Goal: Task Accomplishment & Management: Complete application form

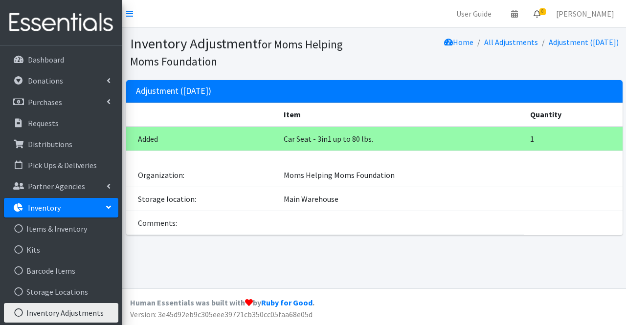
click at [540, 16] on icon at bounding box center [536, 14] width 7 height 8
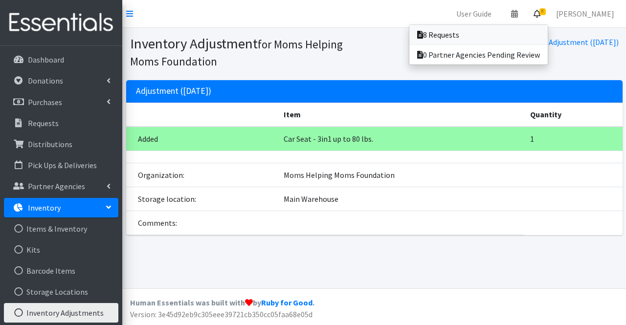
click at [518, 39] on link "8 Requests" at bounding box center [478, 35] width 138 height 20
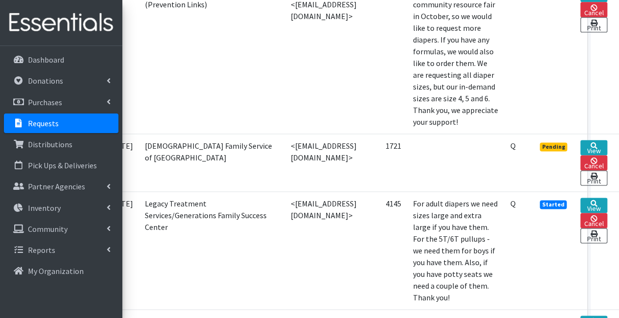
scroll to position [596, 69]
click at [589, 140] on link "View" at bounding box center [593, 147] width 27 height 15
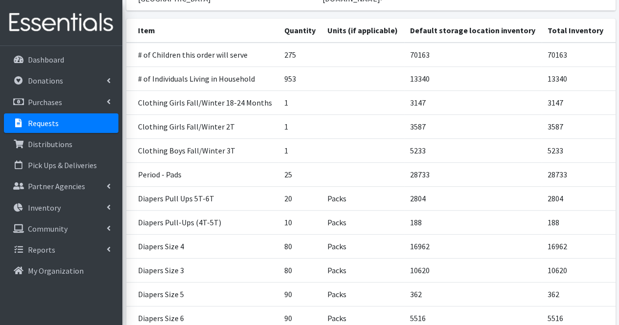
scroll to position [160, 0]
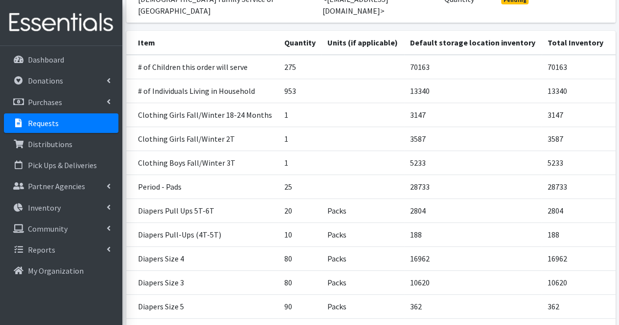
click at [588, 127] on td "3587" at bounding box center [578, 139] width 74 height 24
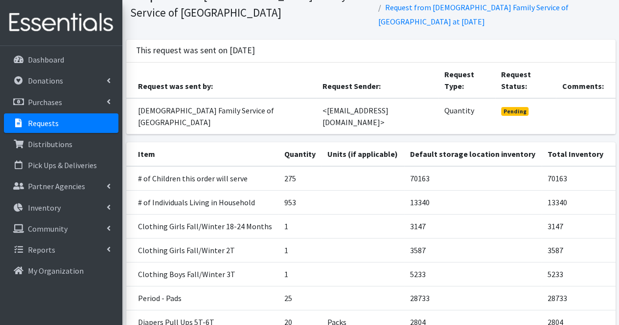
scroll to position [47, 0]
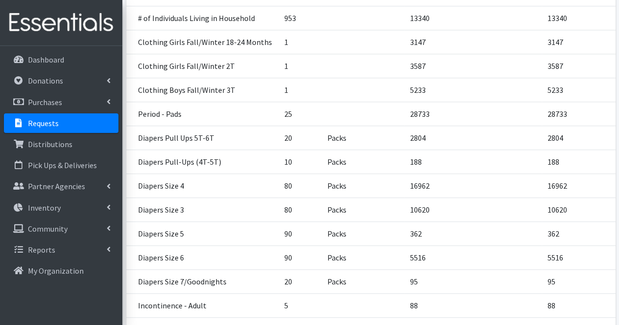
scroll to position [369, 0]
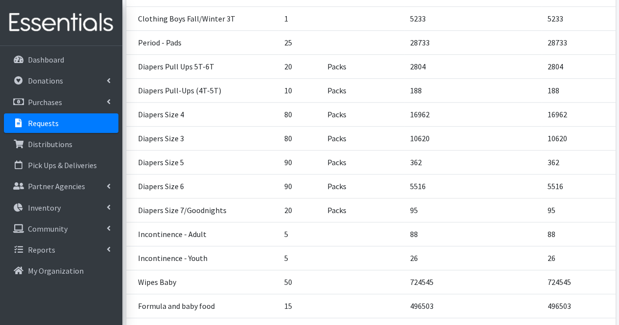
scroll to position [369, 0]
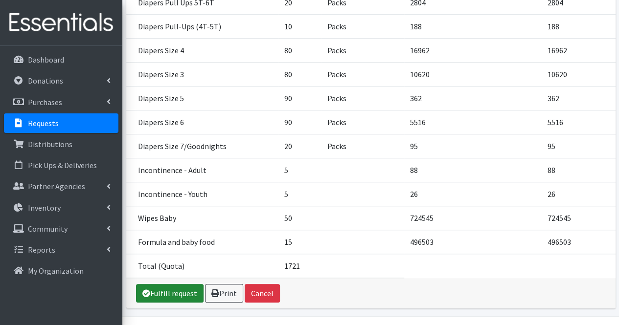
click at [188, 284] on link "Fulfill request" at bounding box center [169, 293] width 67 height 19
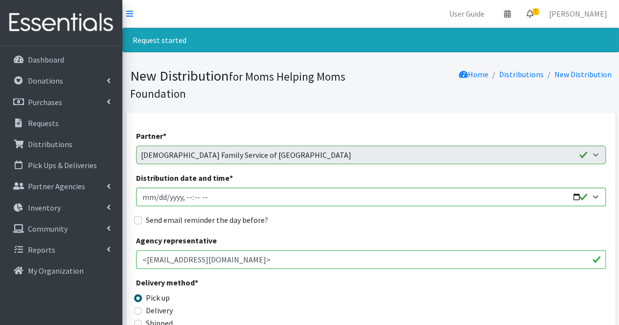
click at [533, 16] on icon at bounding box center [529, 14] width 7 height 8
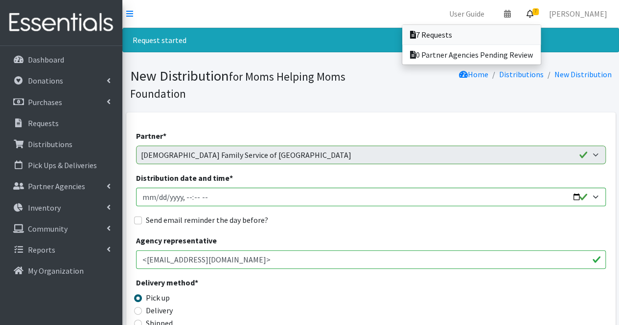
click at [514, 37] on link "7 Requests" at bounding box center [471, 35] width 138 height 20
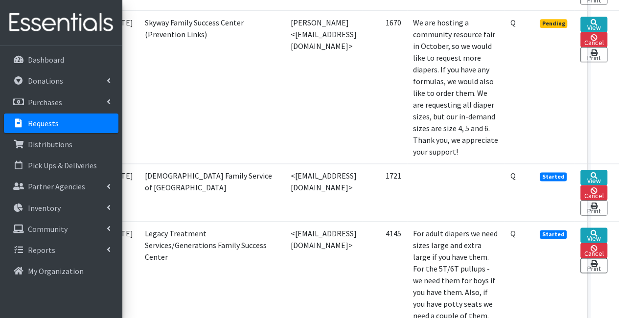
scroll to position [567, 69]
click at [593, 170] on link "View" at bounding box center [593, 177] width 27 height 15
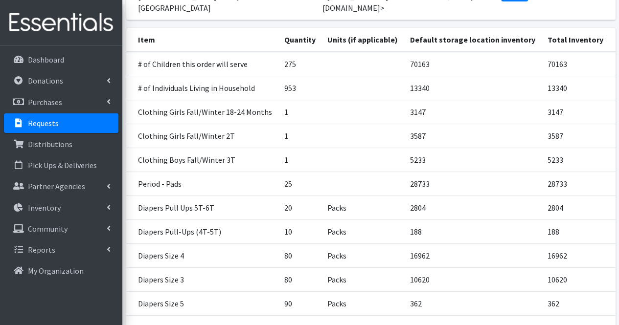
scroll to position [189, 0]
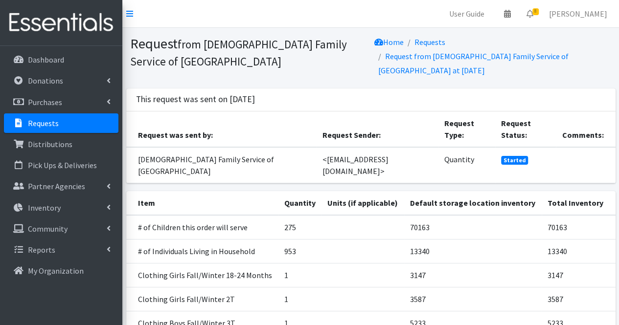
drag, startPoint x: 0, startPoint y: 0, endPoint x: 104, endPoint y: 120, distance: 158.4
click at [104, 120] on link "Requests" at bounding box center [61, 123] width 114 height 20
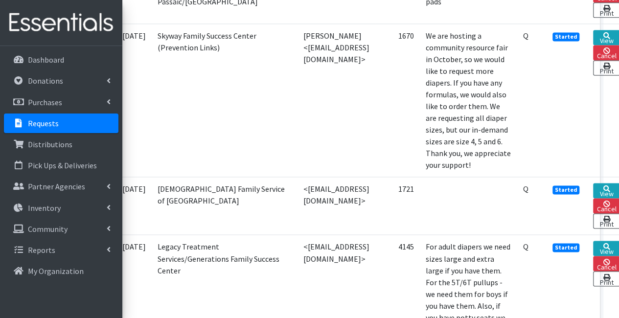
scroll to position [669, 69]
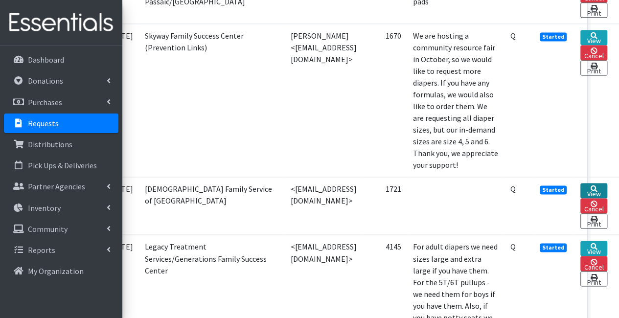
click at [585, 183] on link "View" at bounding box center [593, 190] width 27 height 15
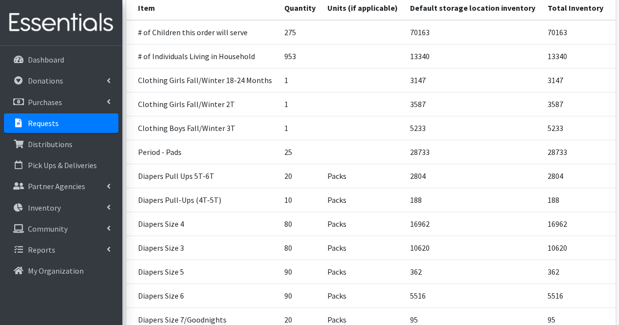
scroll to position [369, 0]
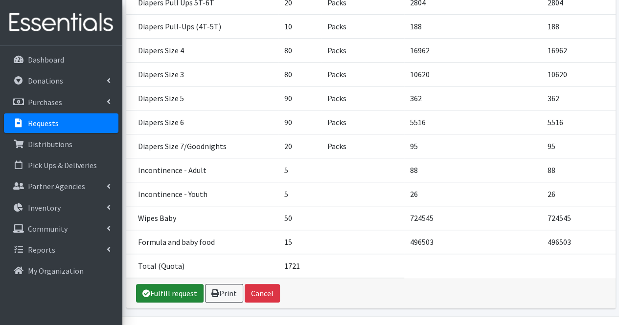
click at [158, 284] on link "Fulfill request" at bounding box center [169, 293] width 67 height 19
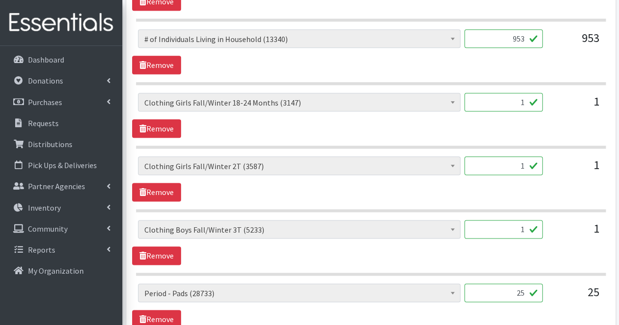
scroll to position [526, 0]
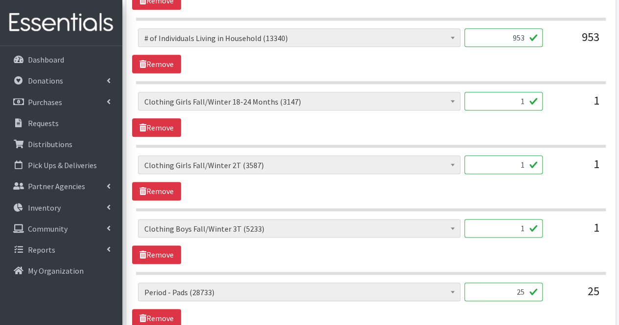
click at [522, 102] on input "1" at bounding box center [503, 101] width 78 height 19
type input "30"
click at [526, 164] on input "1" at bounding box center [503, 164] width 78 height 19
type input "30"
click at [524, 228] on input "1" at bounding box center [503, 228] width 78 height 19
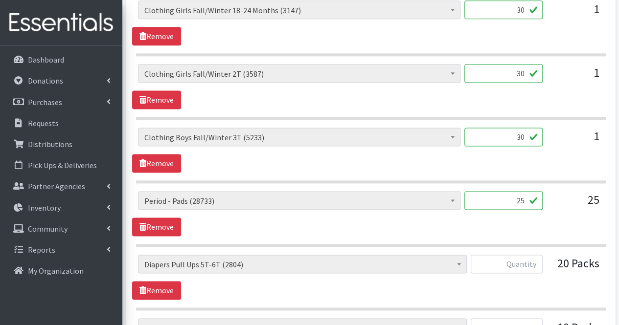
scroll to position [618, 0]
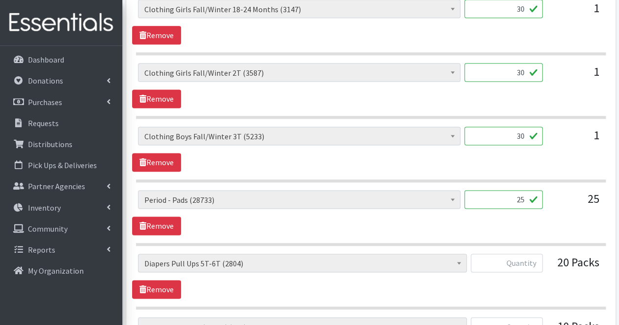
type input "30"
click at [526, 203] on input "25" at bounding box center [503, 199] width 78 height 19
type input "2"
type input "620"
click at [538, 264] on input "text" at bounding box center [506, 263] width 72 height 19
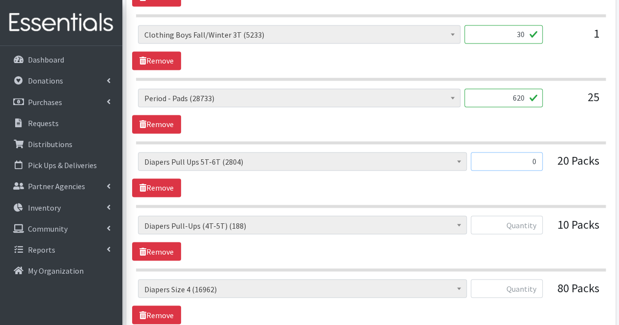
scroll to position [721, 0]
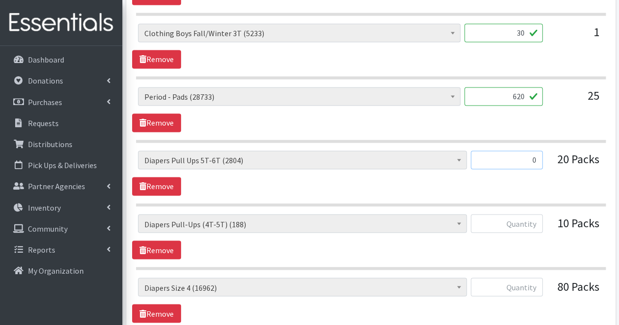
type input "0"
click at [535, 220] on input "text" at bounding box center [506, 223] width 72 height 19
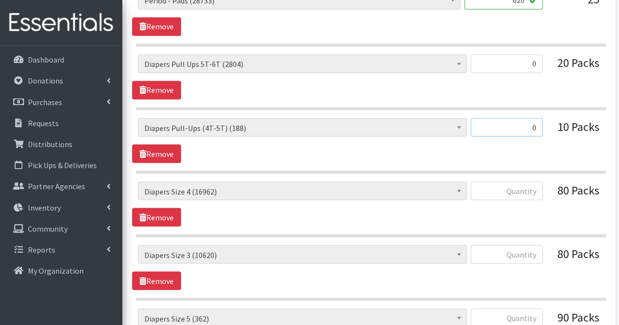
scroll to position [819, 0]
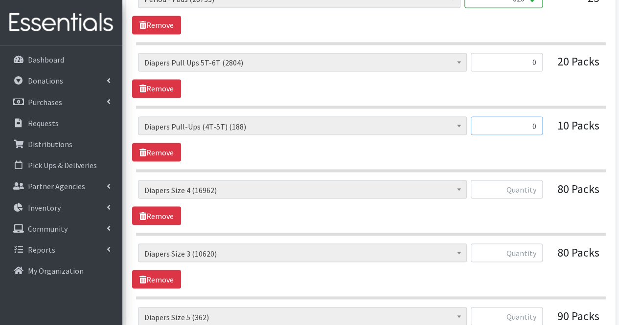
type input "0"
click at [526, 183] on input "text" at bounding box center [506, 189] width 72 height 19
type input "1500"
click at [529, 250] on input "text" at bounding box center [506, 253] width 72 height 19
type input "1516"
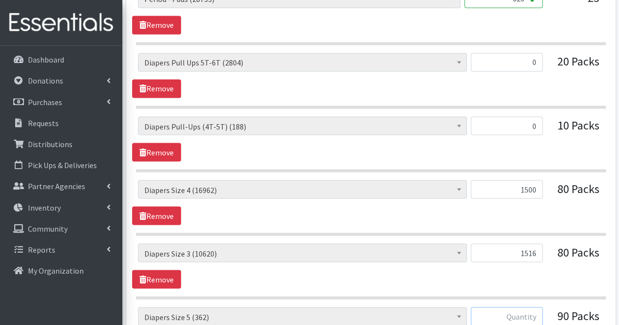
click at [524, 307] on input "text" at bounding box center [506, 316] width 72 height 19
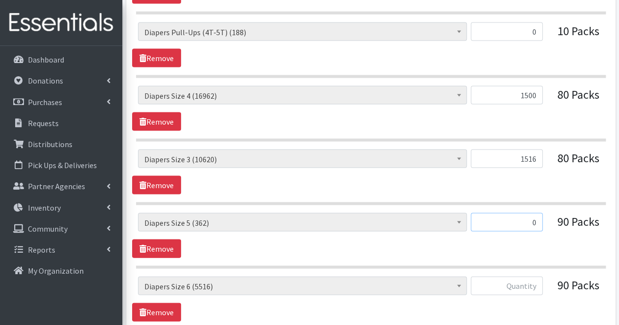
scroll to position [917, 0]
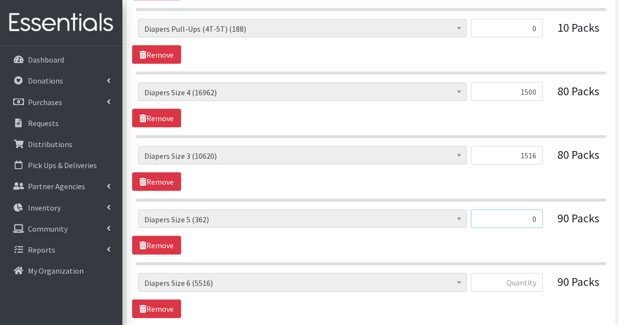
type input "0"
click at [519, 276] on input "text" at bounding box center [506, 282] width 72 height 19
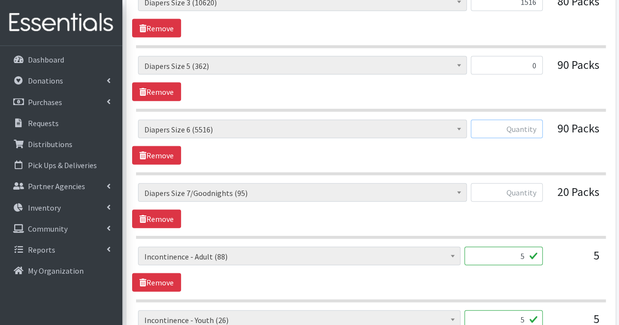
scroll to position [1075, 0]
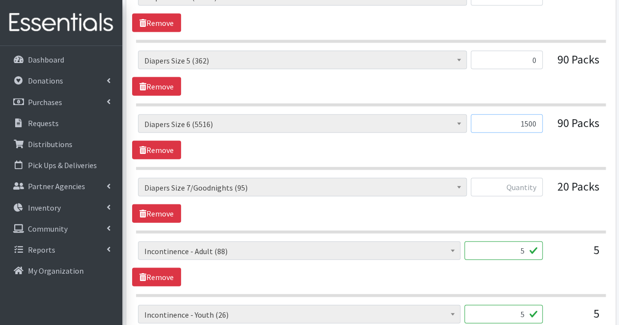
type input "1500"
click at [515, 186] on input "text" at bounding box center [506, 187] width 72 height 19
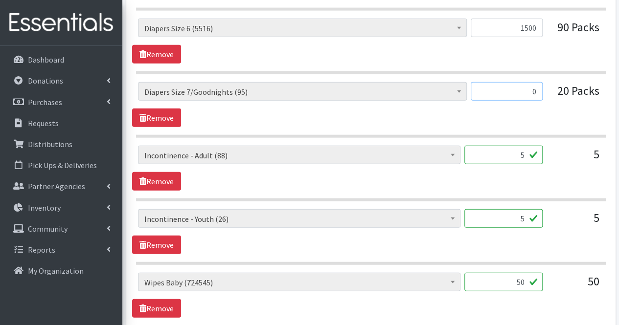
scroll to position [1184, 0]
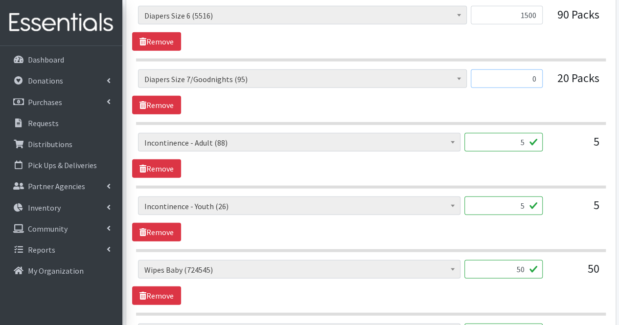
type input "0"
click at [524, 133] on input "5" at bounding box center [503, 142] width 78 height 19
type input "56"
drag, startPoint x: 510, startPoint y: 201, endPoint x: 353, endPoint y: 204, distance: 157.5
click at [353, 204] on span "Incontinence - Youth (26)" at bounding box center [299, 206] width 310 height 14
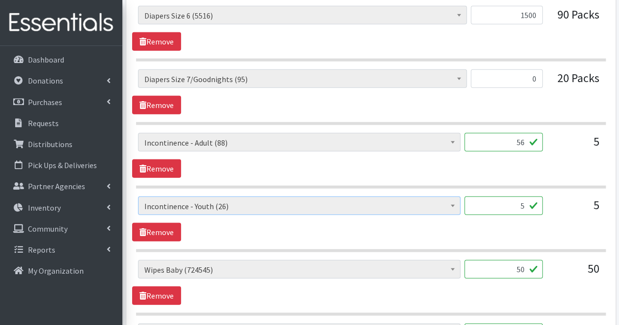
click at [353, 201] on span "Incontinence - Youth (26)" at bounding box center [299, 206] width 310 height 14
click at [449, 204] on span at bounding box center [452, 204] width 10 height 15
click at [453, 205] on b at bounding box center [452, 206] width 4 height 2
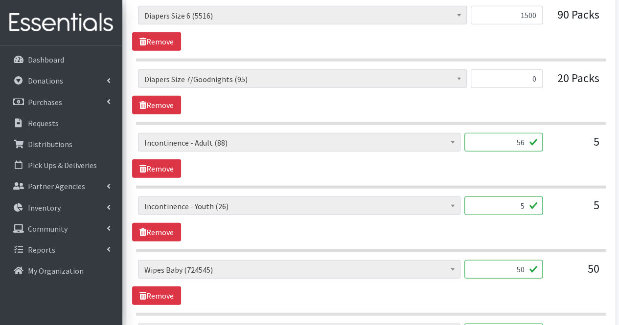
click at [526, 202] on input "5" at bounding box center [503, 206] width 78 height 19
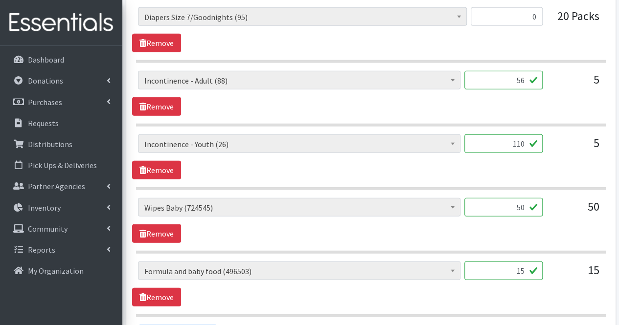
scroll to position [1249, 0]
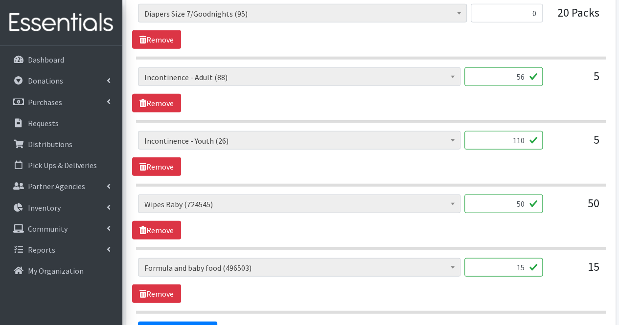
type input "110"
click at [526, 202] on input "50" at bounding box center [503, 204] width 78 height 19
type input "5"
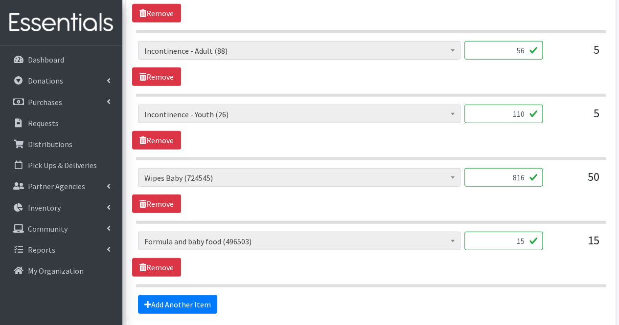
scroll to position [1355, 0]
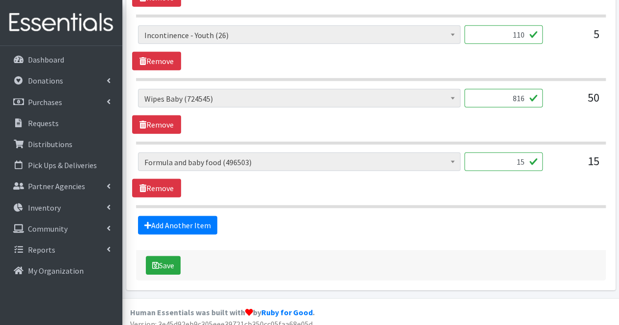
type input "816"
click at [520, 153] on input "15" at bounding box center [503, 162] width 78 height 19
type input "25"
click at [168, 223] on link "Add Another Item" at bounding box center [177, 225] width 79 height 19
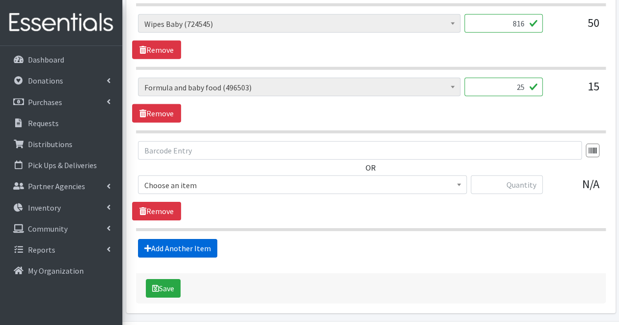
scroll to position [1452, 0]
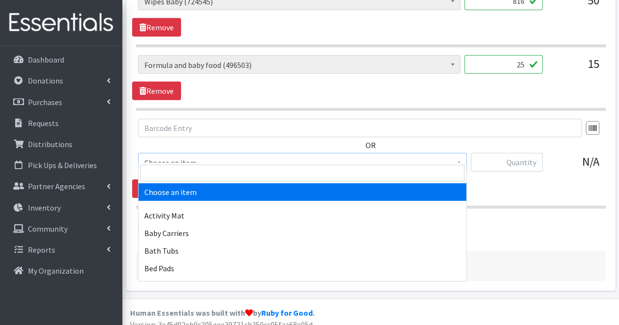
click at [249, 162] on span "Choose an item" at bounding box center [302, 162] width 329 height 19
click at [244, 177] on input "search" at bounding box center [302, 173] width 324 height 17
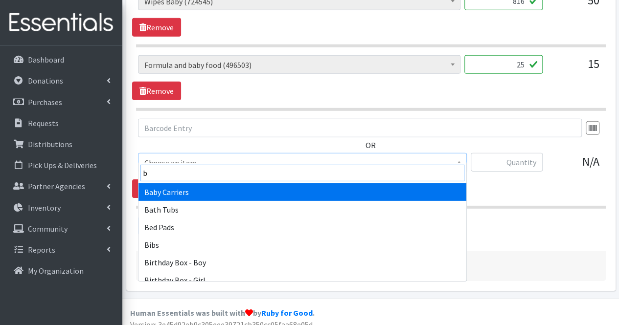
type input "bl"
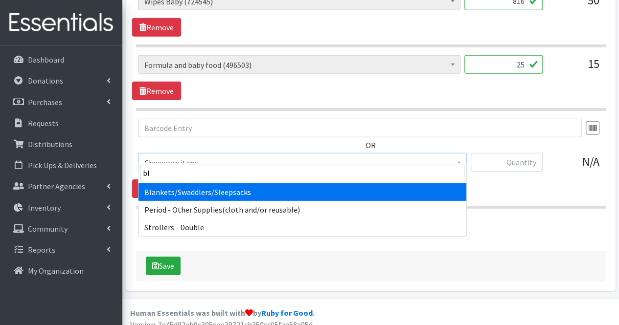
select select "1933"
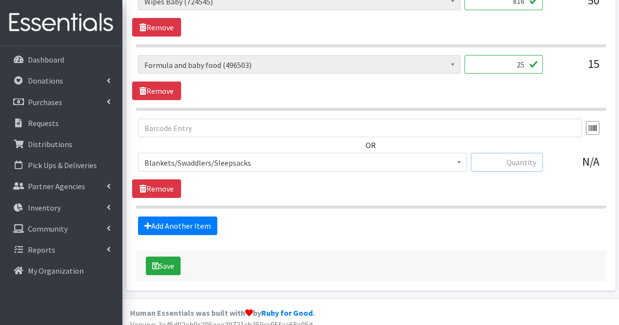
click at [535, 155] on input "text" at bounding box center [506, 162] width 72 height 19
type input "10"
click at [186, 218] on link "Add Another Item" at bounding box center [177, 226] width 79 height 19
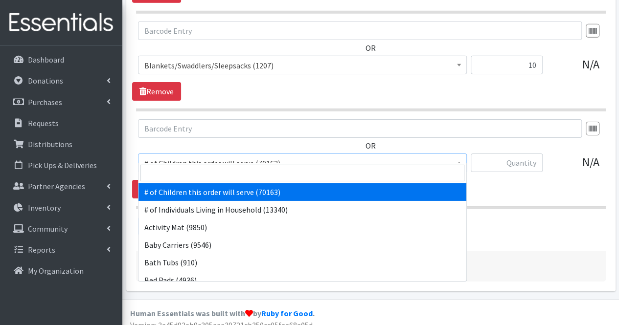
click at [270, 156] on span "# of Children this order will serve (70163)" at bounding box center [302, 163] width 316 height 14
click at [255, 168] on input "search" at bounding box center [302, 173] width 324 height 17
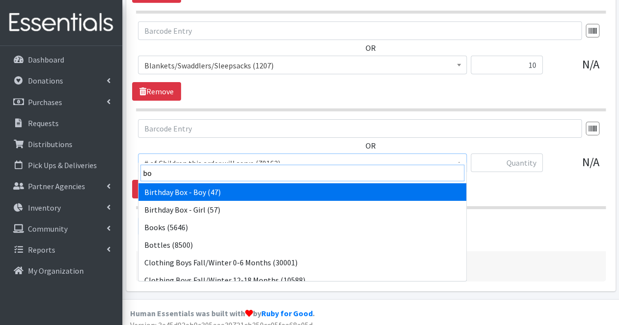
type input "boo"
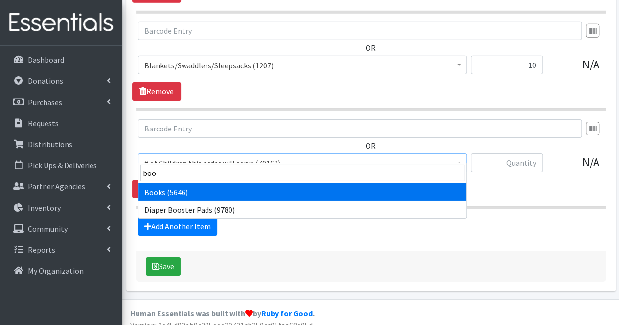
select select "1947"
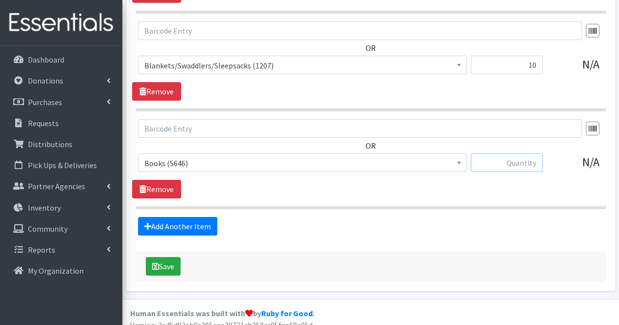
click at [495, 157] on input "text" at bounding box center [506, 163] width 72 height 19
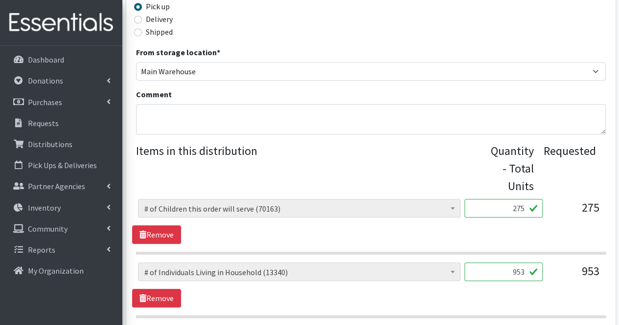
scroll to position [291, 0]
type input "40"
click at [200, 117] on textarea "Comment" at bounding box center [370, 120] width 469 height 30
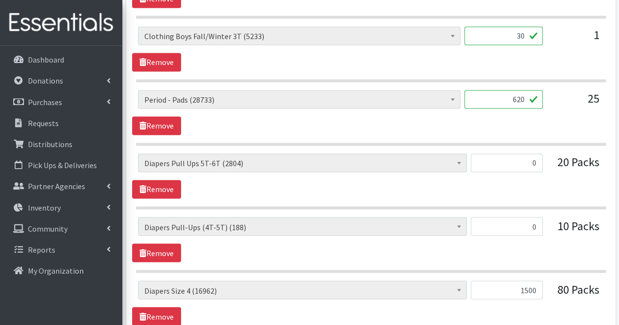
scroll to position [720, 0]
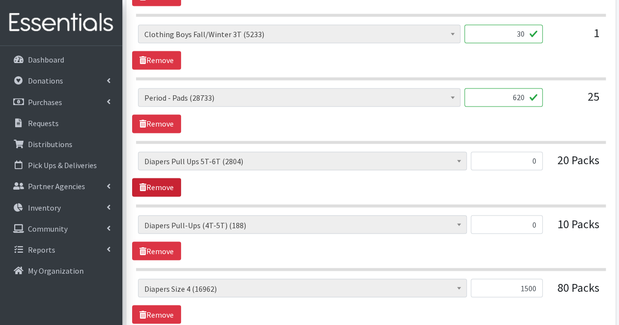
click at [166, 178] on link "Remove" at bounding box center [156, 187] width 49 height 19
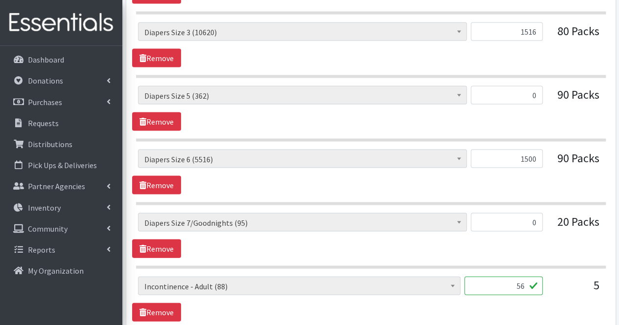
scroll to position [918, 0]
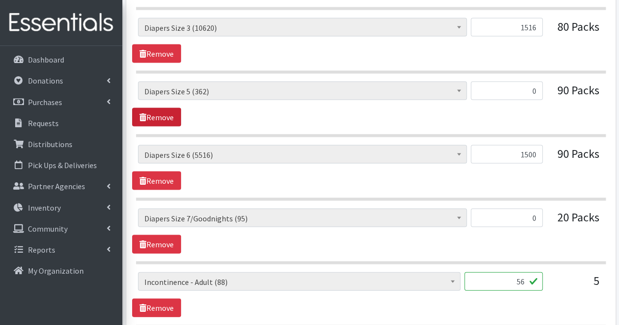
click at [168, 114] on link "Remove" at bounding box center [156, 117] width 49 height 19
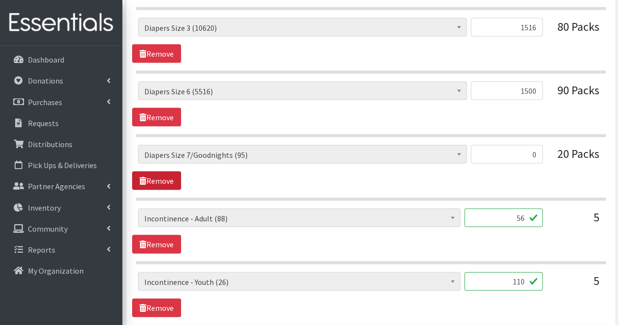
click at [175, 173] on link "Remove" at bounding box center [156, 180] width 49 height 19
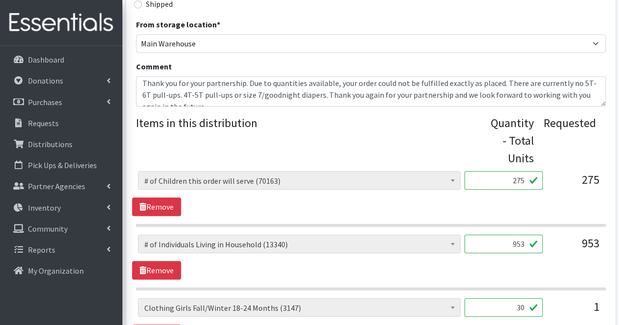
scroll to position [15, 0]
click at [253, 94] on textarea "Moms, Thank you for your partnership. Due to quantities available, your order c…" at bounding box center [370, 91] width 469 height 30
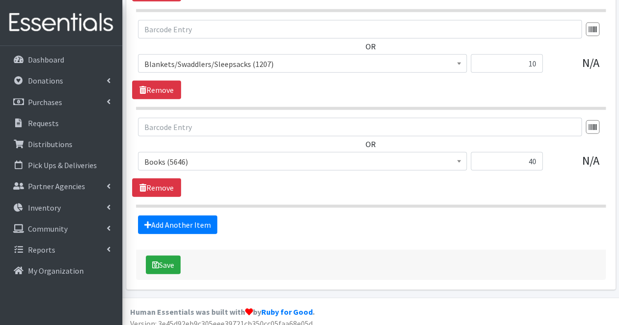
scroll to position [1297, 0]
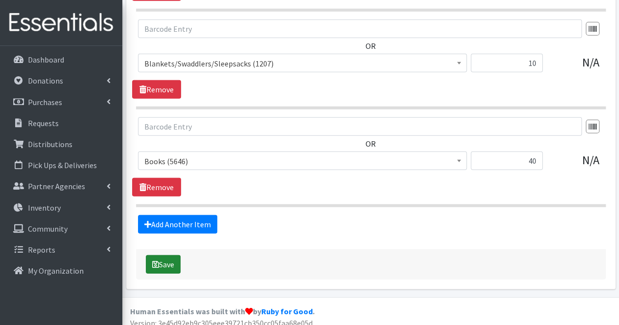
type textarea "Moms, Thank you for your partnership. Due to quantities available, your order c…"
click at [168, 255] on button "Save" at bounding box center [163, 264] width 35 height 19
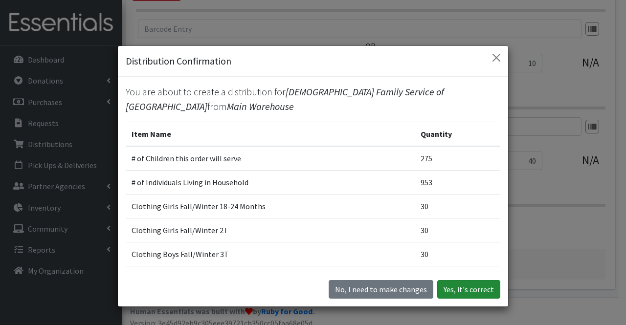
click at [474, 284] on button "Yes, it's correct" at bounding box center [468, 289] width 63 height 19
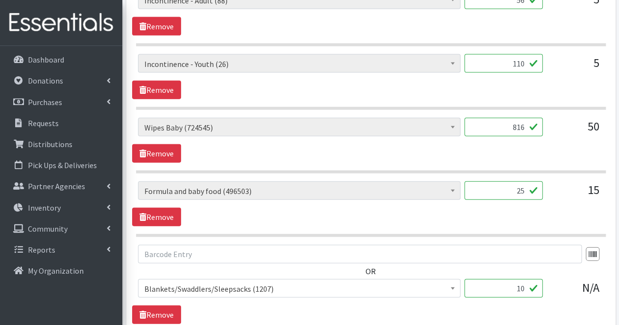
scroll to position [1083, 0]
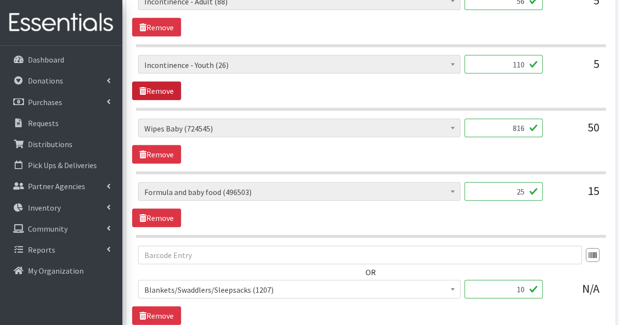
click at [162, 87] on link "Remove" at bounding box center [156, 91] width 49 height 19
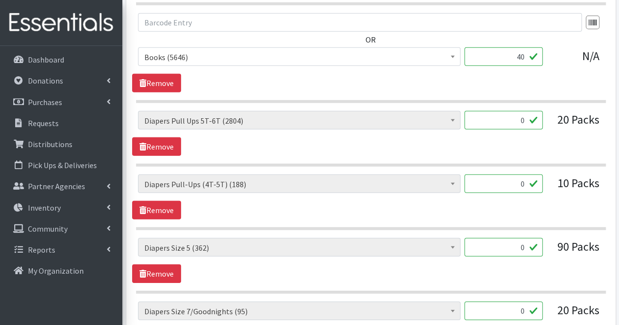
scroll to position [1498, 0]
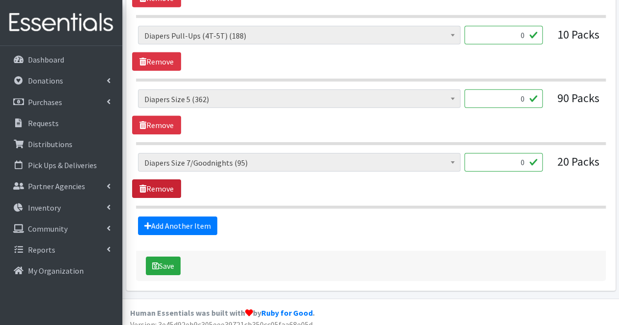
click at [155, 181] on link "Remove" at bounding box center [156, 188] width 49 height 19
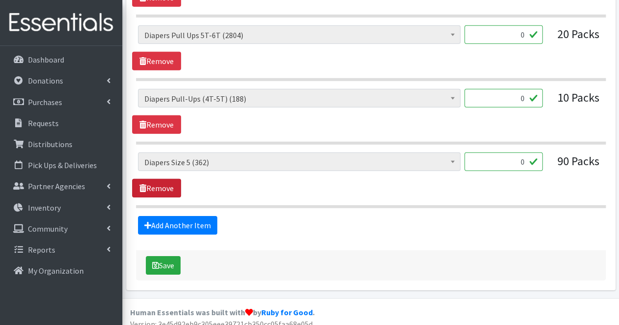
click at [155, 181] on link "Remove" at bounding box center [156, 188] width 49 height 19
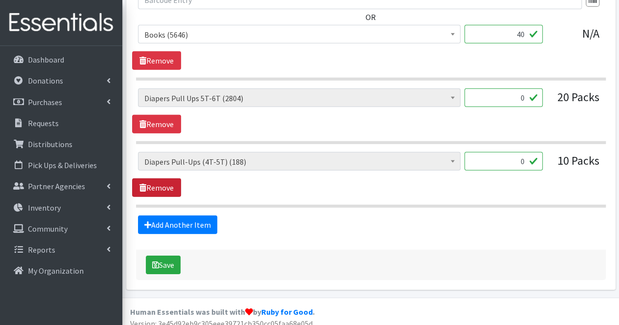
click at [155, 181] on link "Remove" at bounding box center [156, 187] width 49 height 19
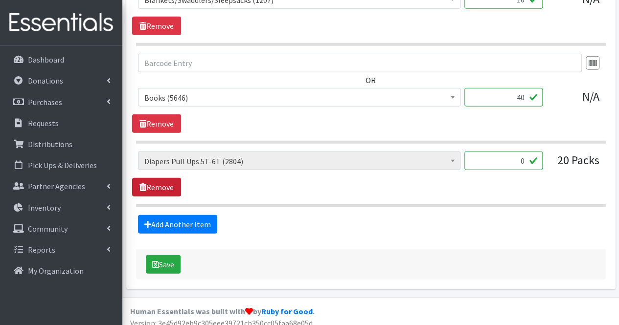
click at [155, 181] on link "Remove" at bounding box center [156, 187] width 49 height 19
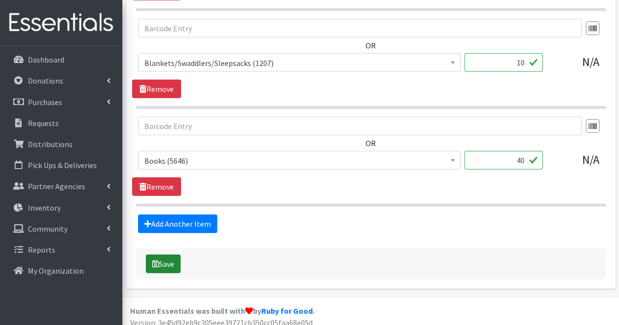
click at [163, 259] on button "Save" at bounding box center [163, 264] width 35 height 19
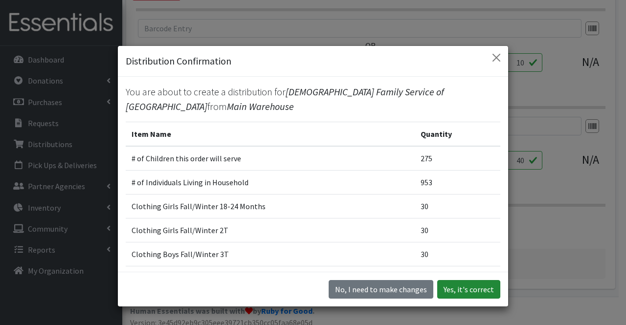
click at [468, 286] on button "Yes, it's correct" at bounding box center [468, 289] width 63 height 19
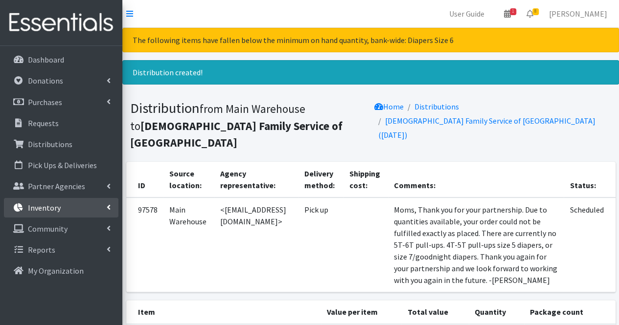
click at [60, 205] on link "Inventory" at bounding box center [61, 208] width 114 height 20
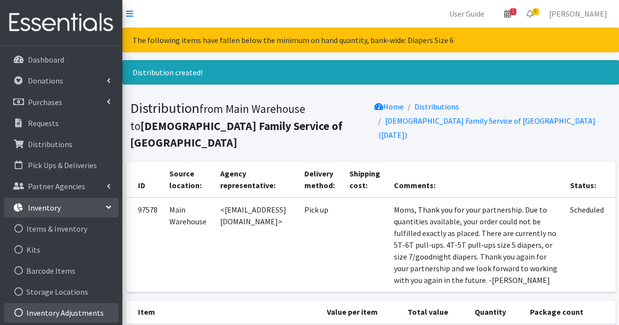
click at [66, 310] on link "Inventory Adjustments" at bounding box center [61, 313] width 114 height 20
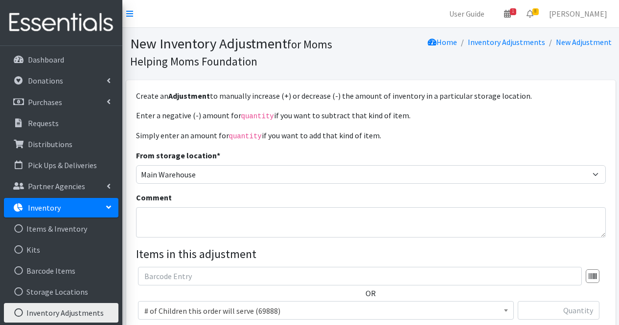
scroll to position [113, 0]
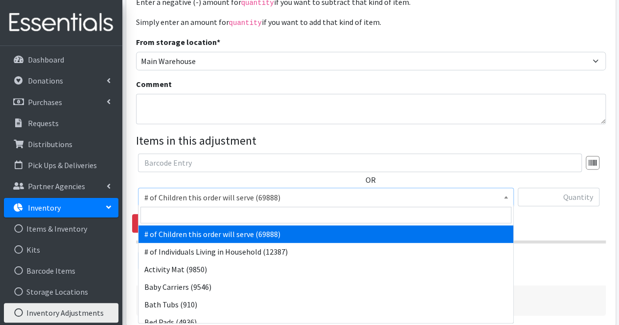
click at [427, 196] on span "# of Children this order will serve (69888)" at bounding box center [325, 198] width 363 height 14
click at [430, 214] on input "search" at bounding box center [325, 215] width 371 height 17
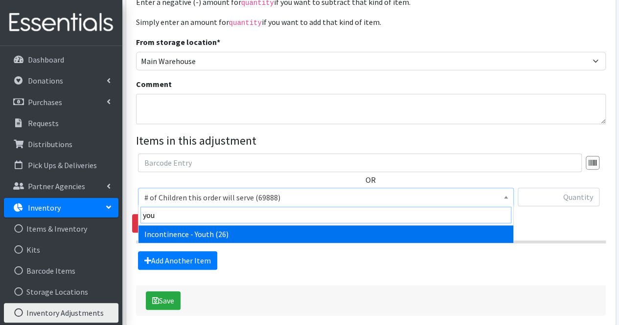
type input "you"
select select "14398"
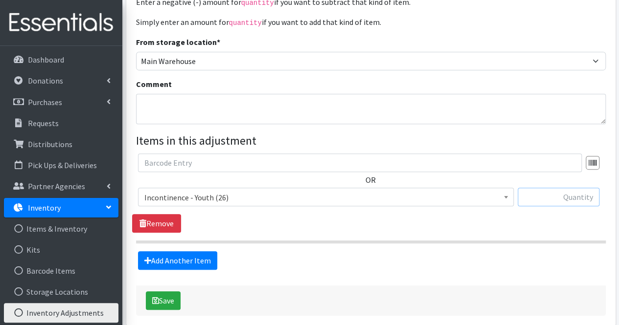
click at [568, 196] on input "text" at bounding box center [558, 197] width 82 height 19
type input "238"
click at [397, 111] on textarea "Comment" at bounding box center [370, 109] width 469 height 30
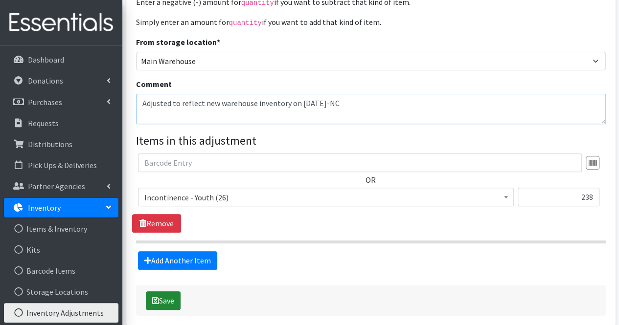
type textarea "Adjusted to reflect new warehouse inventory on [DATE]-NC"
click at [167, 301] on button "Save" at bounding box center [163, 300] width 35 height 19
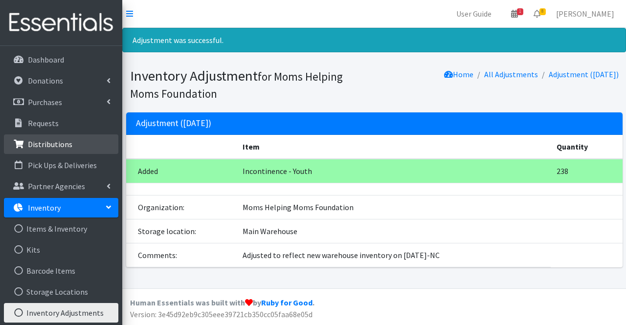
click at [81, 147] on link "Distributions" at bounding box center [61, 144] width 114 height 20
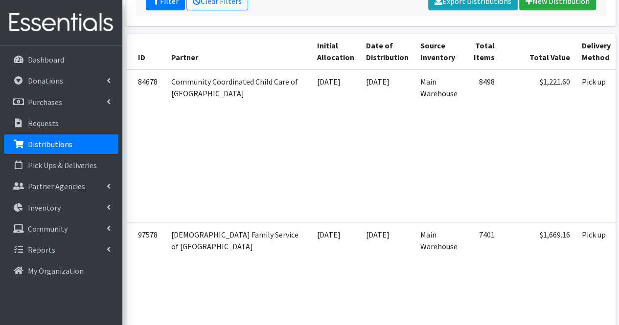
scroll to position [0, 146]
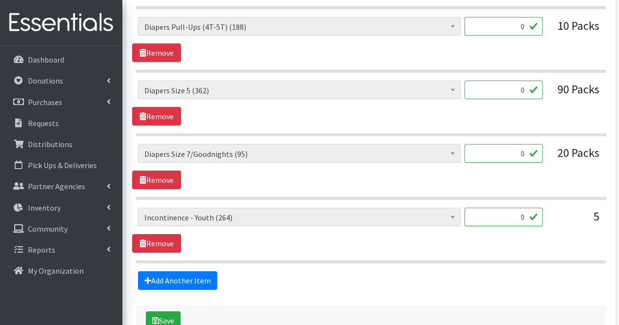
scroll to position [1518, 0]
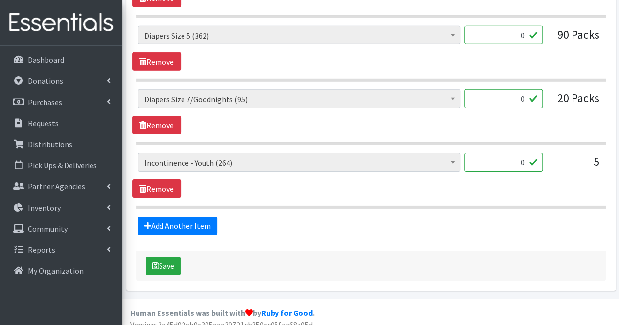
click at [527, 154] on input "0" at bounding box center [503, 162] width 78 height 19
type input "110"
click at [166, 116] on link "Remove" at bounding box center [156, 125] width 49 height 19
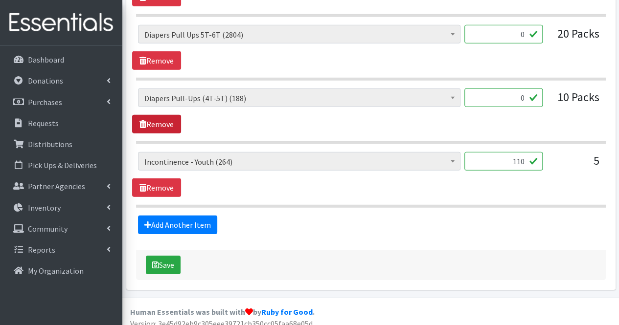
click at [166, 115] on link "Remove" at bounding box center [156, 124] width 49 height 19
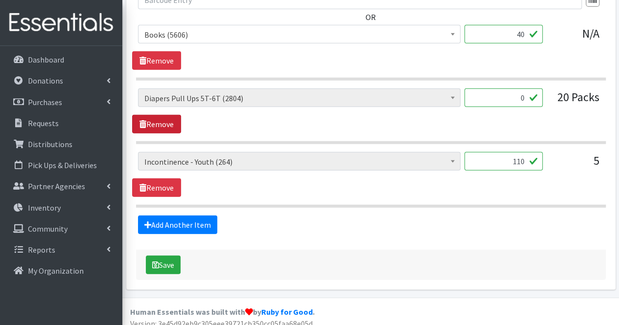
click at [166, 115] on link "Remove" at bounding box center [156, 124] width 49 height 19
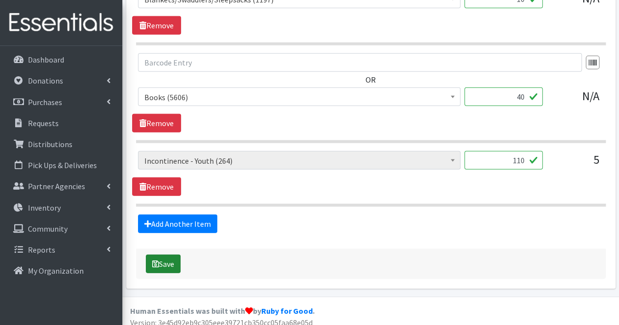
click at [178, 258] on button "Save" at bounding box center [163, 264] width 35 height 19
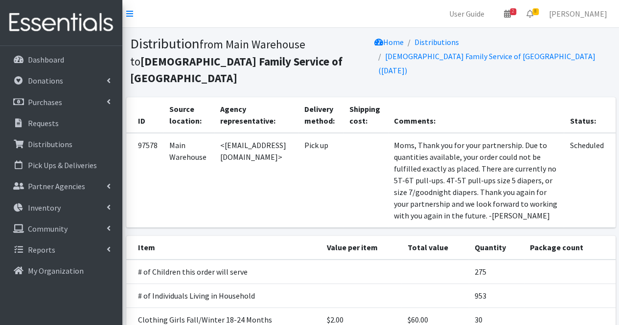
click at [541, 18] on link "8" at bounding box center [529, 14] width 22 height 20
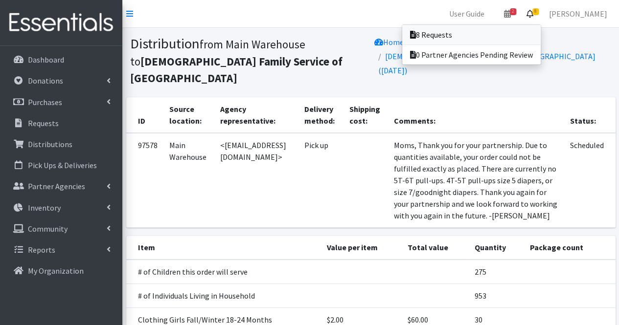
click at [530, 33] on link "8 Requests" at bounding box center [471, 35] width 138 height 20
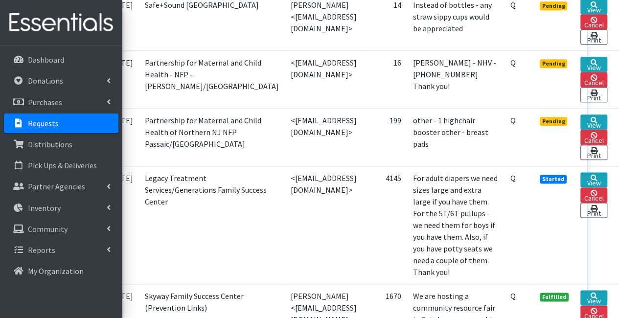
scroll to position [527, 64]
click at [595, 114] on link "View" at bounding box center [593, 121] width 27 height 15
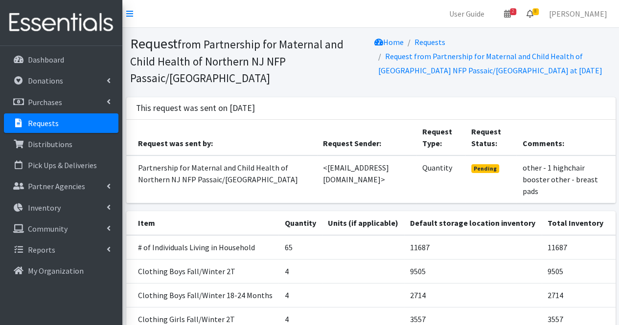
click at [533, 10] on icon at bounding box center [529, 14] width 7 height 8
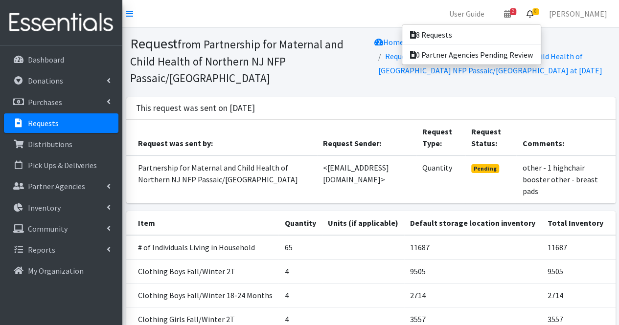
click at [533, 10] on icon at bounding box center [529, 14] width 7 height 8
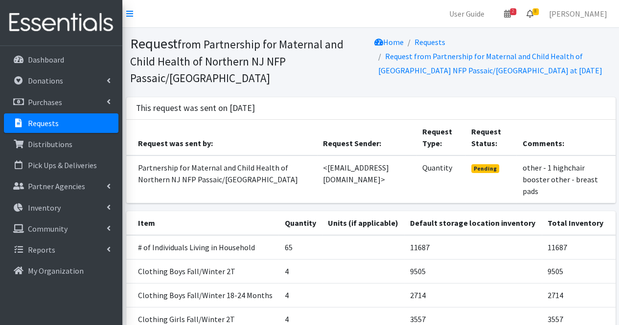
click at [533, 10] on icon at bounding box center [529, 14] width 7 height 8
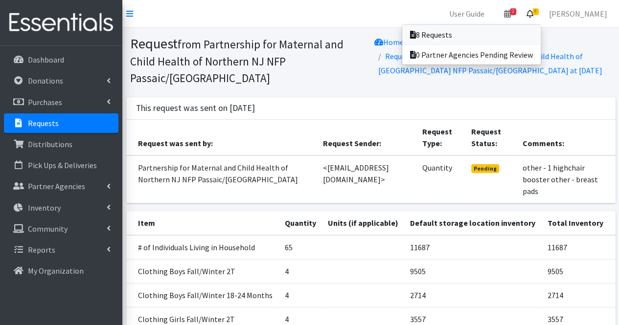
click at [522, 29] on link "8 Requests" at bounding box center [471, 35] width 138 height 20
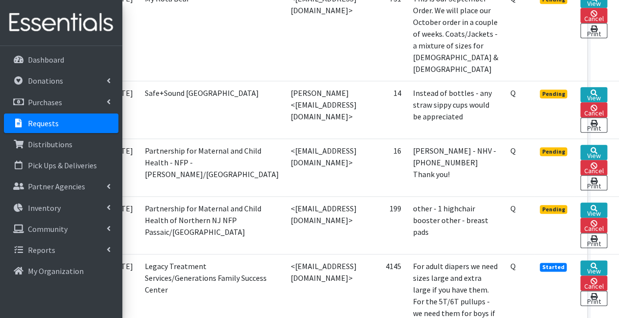
scroll to position [439, 65]
click at [597, 145] on link "View" at bounding box center [593, 152] width 27 height 15
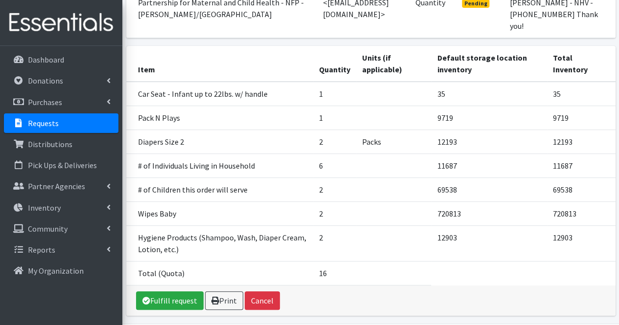
scroll to position [171, 0]
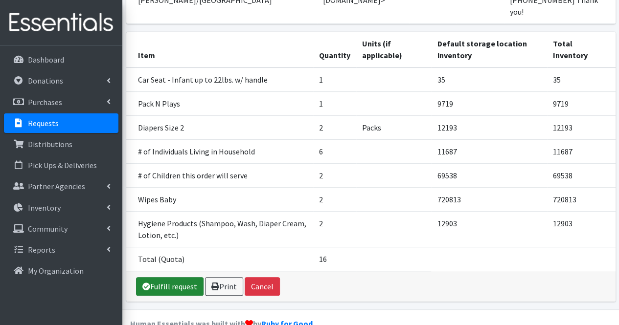
click at [167, 277] on link "Fulfill request" at bounding box center [169, 286] width 67 height 19
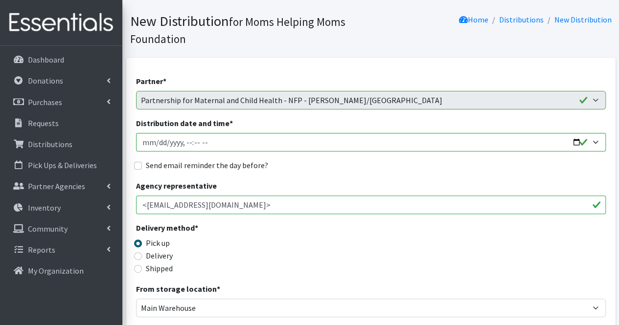
scroll to position [8, 0]
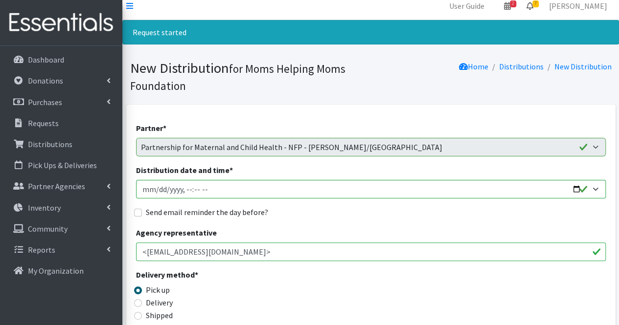
click at [533, 7] on icon at bounding box center [529, 6] width 7 height 8
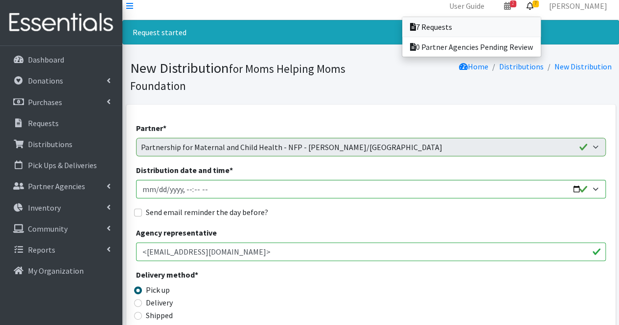
click at [524, 27] on link "7 Requests" at bounding box center [471, 27] width 138 height 20
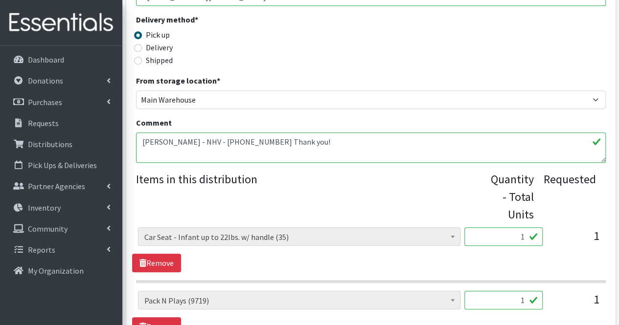
scroll to position [272, 0]
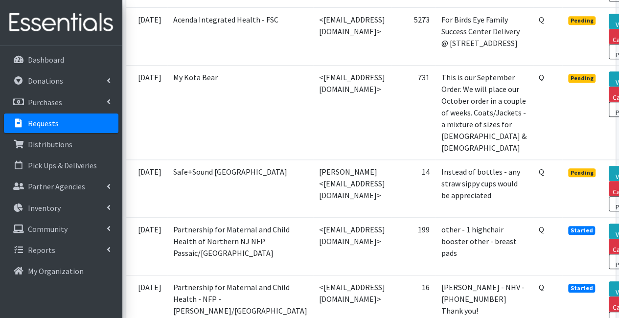
scroll to position [360, 69]
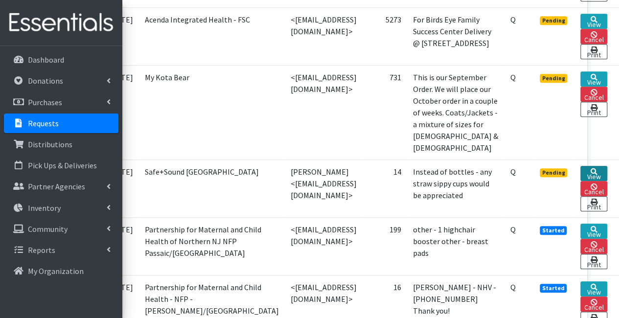
click at [601, 166] on link "View" at bounding box center [593, 173] width 27 height 15
click at [596, 81] on link "View" at bounding box center [593, 78] width 27 height 15
click at [604, 21] on link "View" at bounding box center [593, 21] width 27 height 15
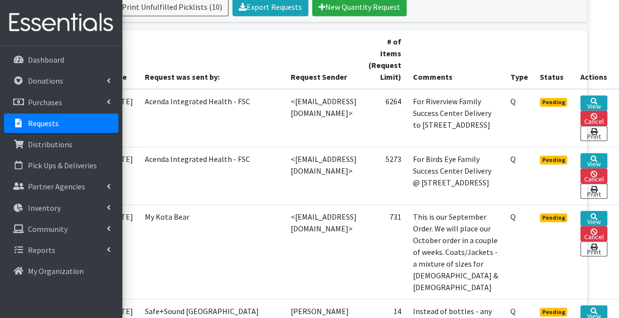
scroll to position [224, 62]
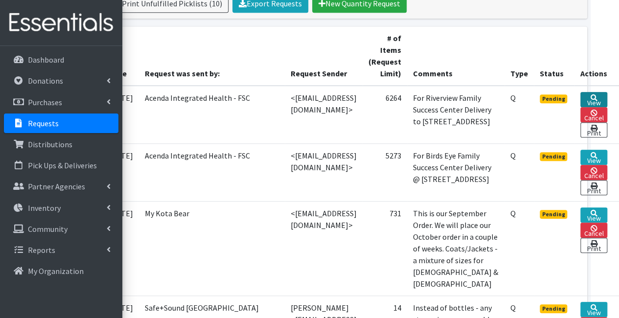
click at [597, 96] on icon at bounding box center [593, 97] width 7 height 7
click at [338, 143] on td "<kread@acendahealth.org>" at bounding box center [324, 115] width 78 height 58
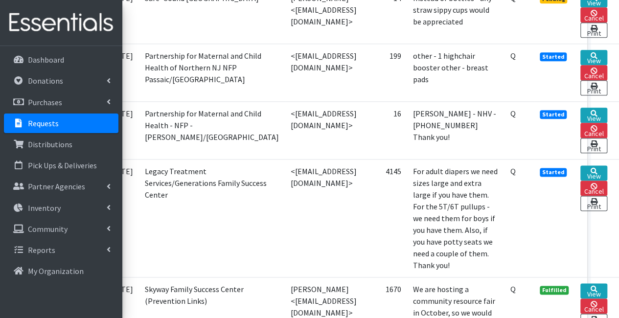
scroll to position [533, 62]
click at [607, 108] on link "View" at bounding box center [593, 115] width 27 height 15
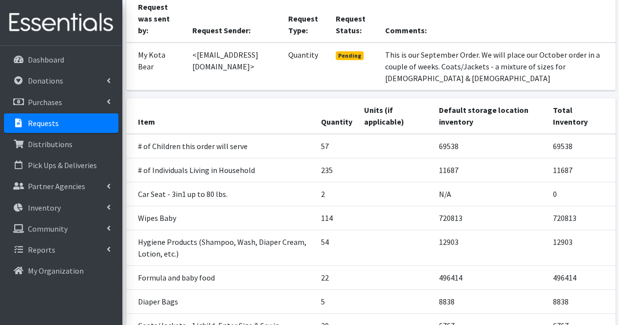
scroll to position [90, 0]
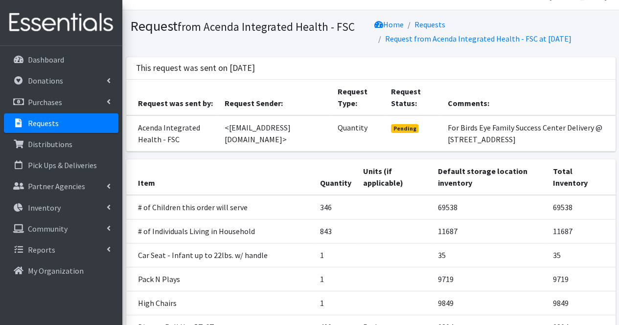
scroll to position [6, 0]
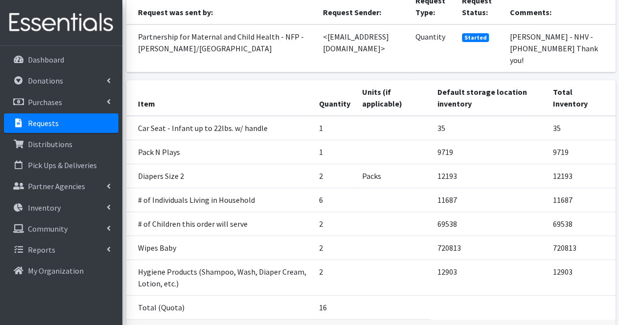
scroll to position [122, 0]
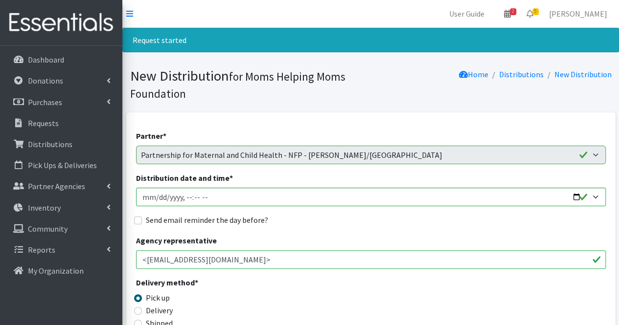
drag, startPoint x: 0, startPoint y: 0, endPoint x: 424, endPoint y: 222, distance: 478.7
click at [424, 222] on div "Send email reminder the day before?" at bounding box center [370, 220] width 469 height 12
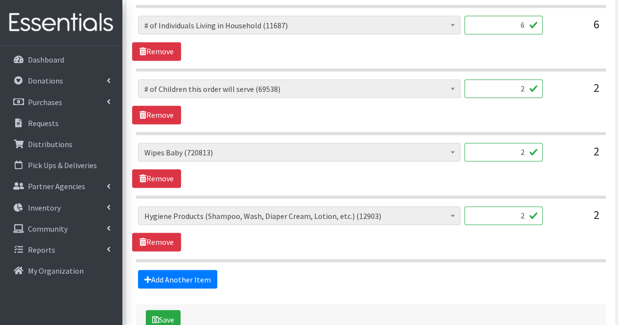
scroll to position [667, 0]
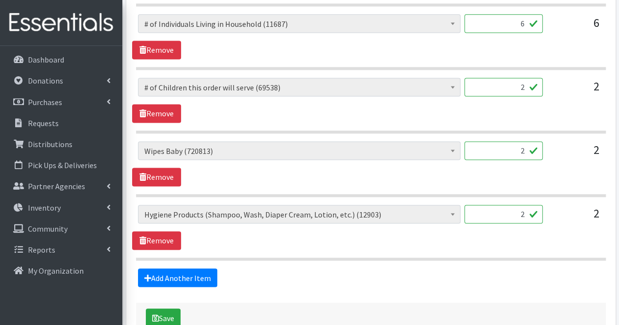
click at [526, 148] on input "2" at bounding box center [503, 150] width 78 height 19
type input "0"
click at [524, 215] on input "2" at bounding box center [503, 214] width 78 height 19
type input "0"
click at [202, 271] on link "Add Another Item" at bounding box center [177, 277] width 79 height 19
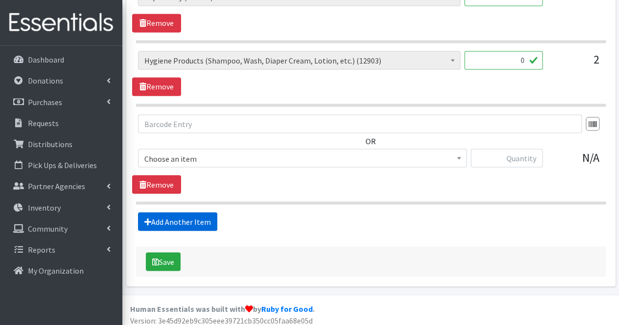
scroll to position [821, 0]
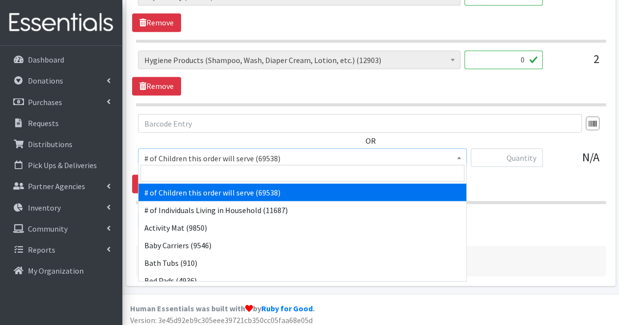
drag, startPoint x: 212, startPoint y: 154, endPoint x: 207, endPoint y: 174, distance: 21.2
click at [207, 174] on input "search" at bounding box center [302, 173] width 324 height 17
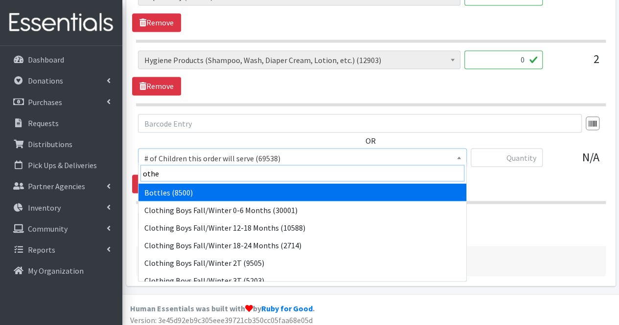
type input "other"
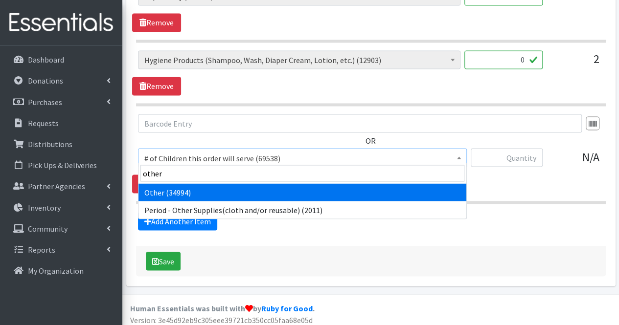
select select "316"
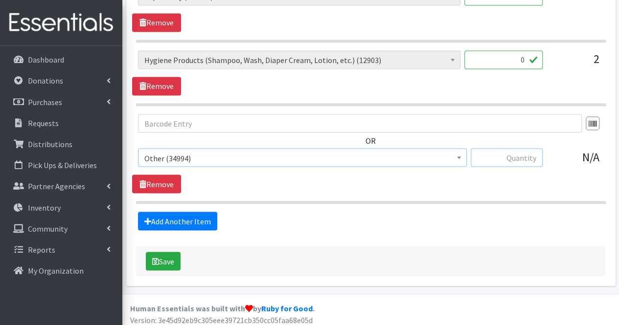
click at [530, 154] on input "text" at bounding box center [506, 157] width 72 height 19
type input "3"
click at [186, 215] on link "Add Another Item" at bounding box center [177, 221] width 79 height 19
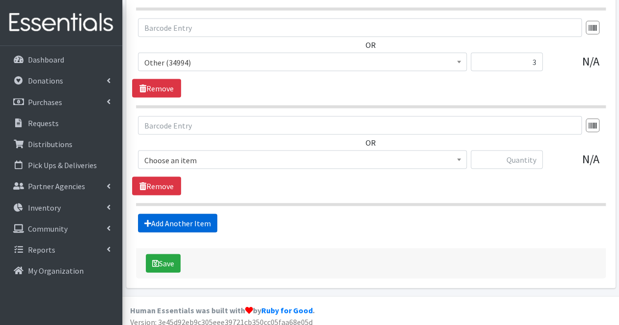
scroll to position [919, 0]
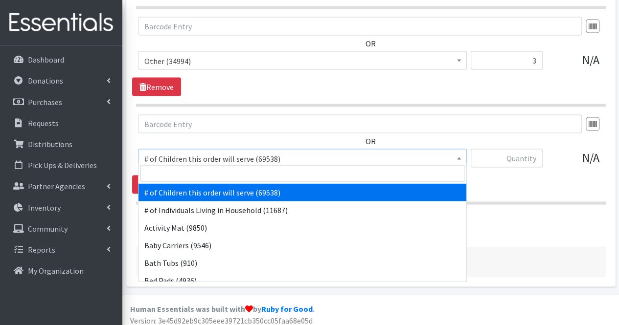
drag, startPoint x: 198, startPoint y: 160, endPoint x: 198, endPoint y: 172, distance: 11.7
click at [198, 172] on input "search" at bounding box center [302, 173] width 324 height 17
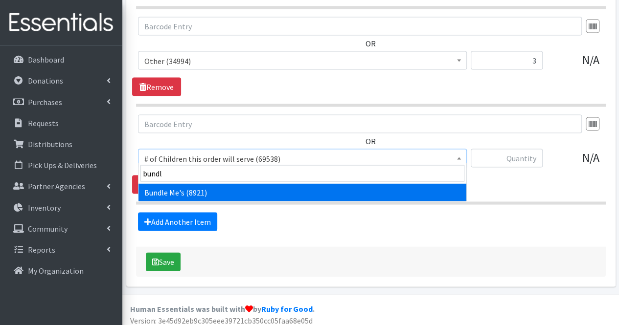
type input "bundle"
select select "1938"
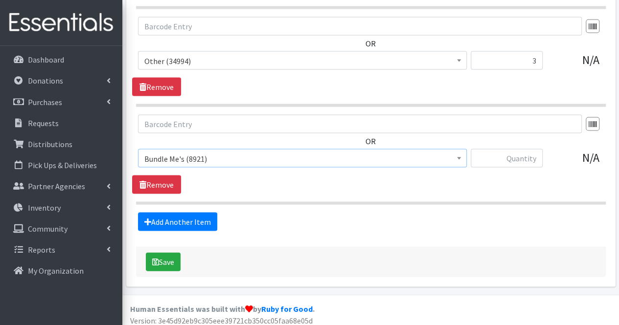
click at [540, 153] on div "# of Children this order will serve (69538) # of Individuals Living in Househol…" at bounding box center [370, 162] width 465 height 26
click at [540, 153] on input "text" at bounding box center [506, 158] width 72 height 19
type input "2"
click at [170, 214] on link "Add Another Item" at bounding box center [177, 221] width 79 height 19
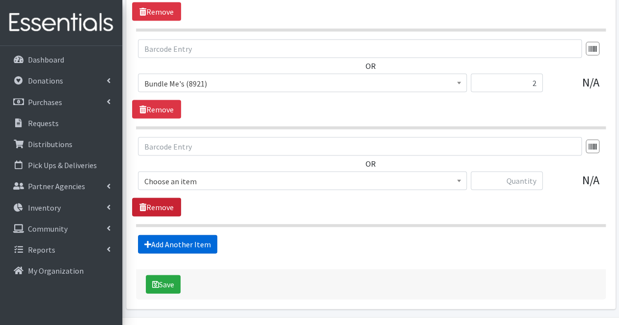
scroll to position [1016, 0]
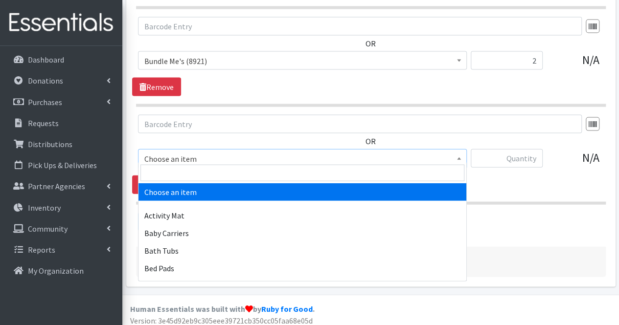
drag, startPoint x: 179, startPoint y: 148, endPoint x: 173, endPoint y: 169, distance: 21.4
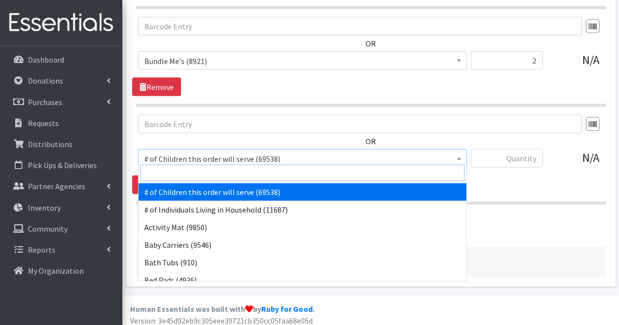
click at [173, 169] on input "search" at bounding box center [302, 173] width 324 height 17
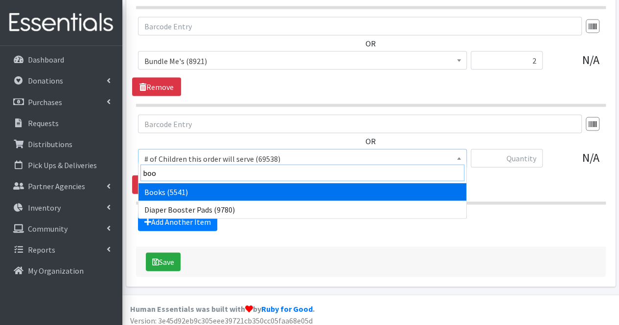
type input "book"
select select "1947"
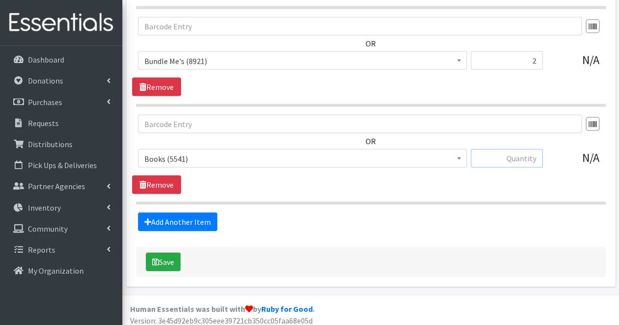
click at [531, 152] on input "text" at bounding box center [506, 158] width 72 height 19
type input "5"
click at [198, 221] on link "Add Another Item" at bounding box center [177, 222] width 79 height 19
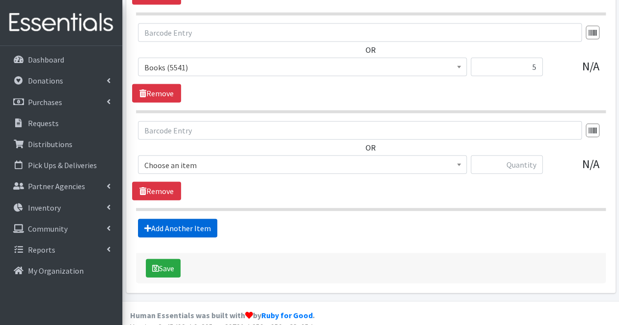
scroll to position [1113, 0]
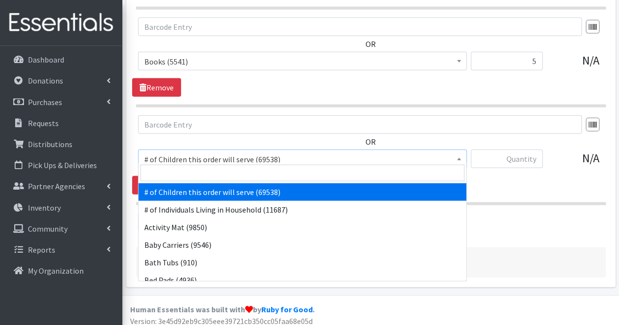
click at [203, 155] on span "# of Children this order will serve (69538)" at bounding box center [302, 160] width 316 height 14
click at [201, 175] on input "search" at bounding box center [302, 173] width 324 height 17
type input "sw"
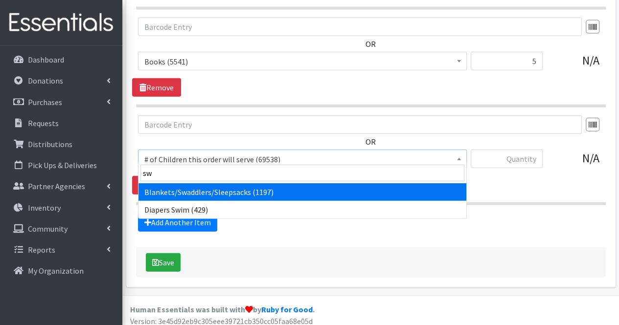
select select "1933"
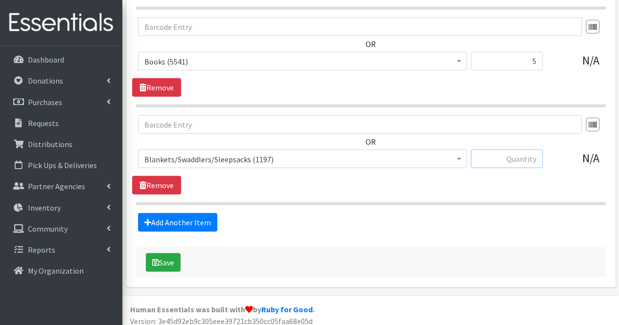
click at [499, 158] on input "text" at bounding box center [506, 159] width 72 height 19
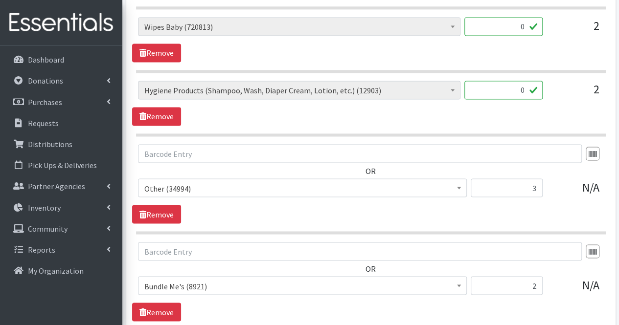
scroll to position [791, 0]
type input "4"
click at [169, 116] on link "Remove" at bounding box center [156, 117] width 49 height 19
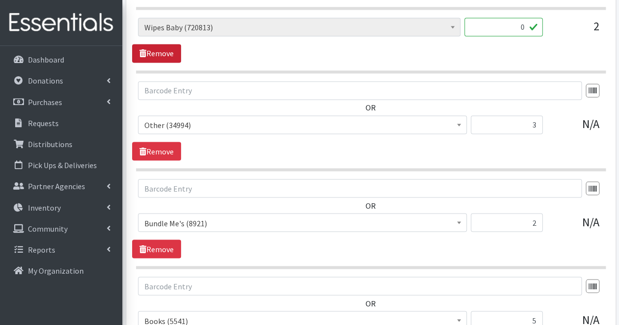
click at [169, 50] on link "Remove" at bounding box center [156, 53] width 49 height 19
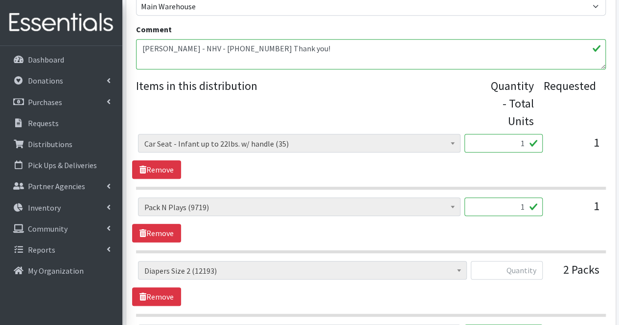
scroll to position [356, 0]
click at [314, 47] on textarea "Julissa Encalada - NHV - 201-374-3074 Thank you!" at bounding box center [370, 55] width 469 height 30
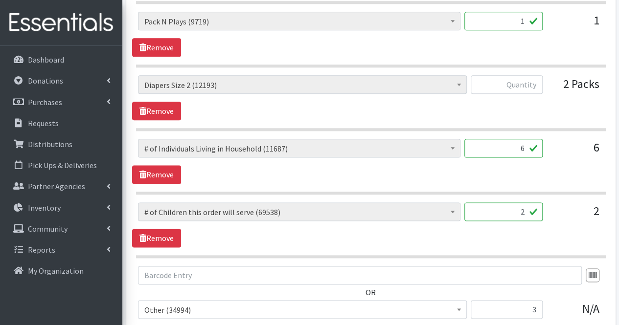
scroll to position [542, 0]
type textarea "Julissa Encalada - NHV - 201-374-3074 Thank you! Moms, Thank you for your partn…"
click at [534, 86] on input "text" at bounding box center [506, 85] width 72 height 19
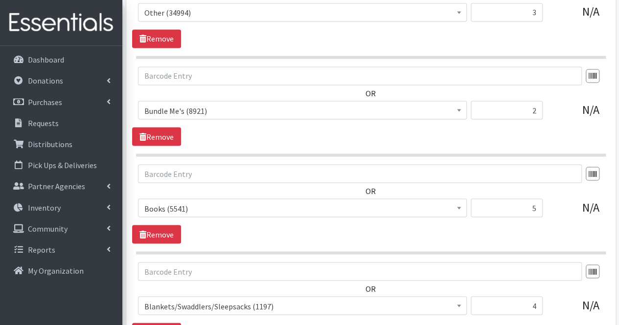
scroll to position [987, 0]
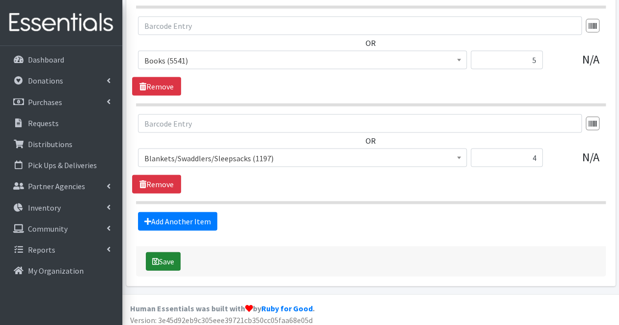
type input "112"
click at [154, 258] on icon "submit" at bounding box center [155, 262] width 7 height 8
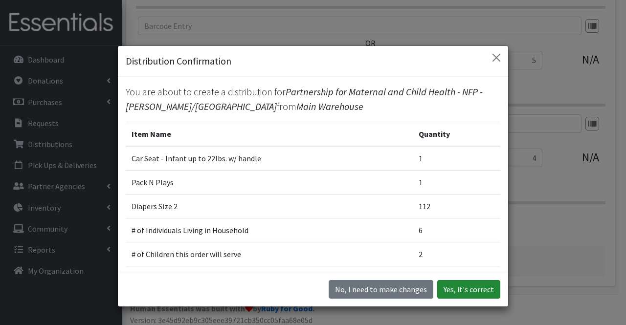
click at [470, 289] on button "Yes, it's correct" at bounding box center [468, 289] width 63 height 19
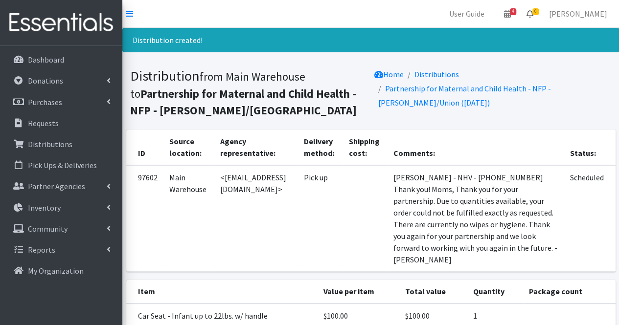
click at [533, 10] on icon at bounding box center [529, 14] width 7 height 8
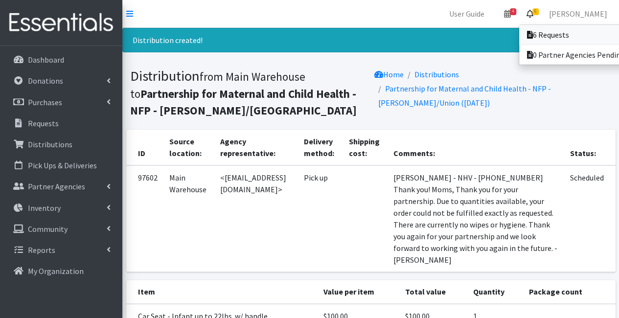
click at [532, 33] on icon at bounding box center [530, 35] width 6 height 8
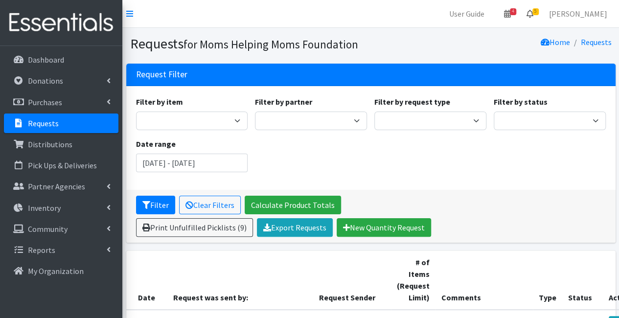
click at [533, 16] on icon at bounding box center [529, 14] width 7 height 8
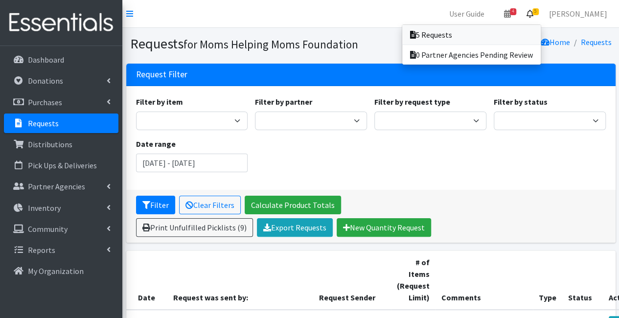
click at [536, 32] on link "5 Requests" at bounding box center [471, 35] width 138 height 20
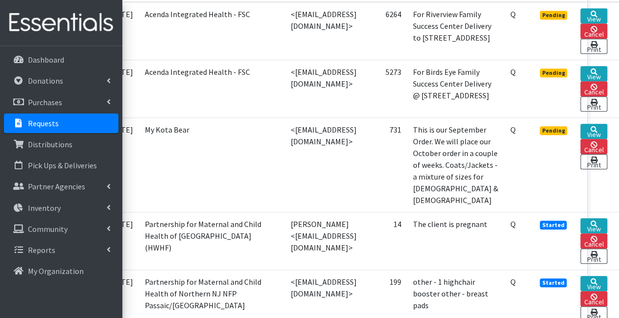
scroll to position [290, 58]
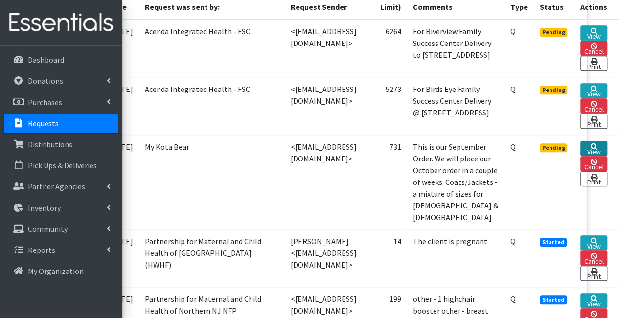
click at [602, 149] on link "View" at bounding box center [593, 148] width 27 height 15
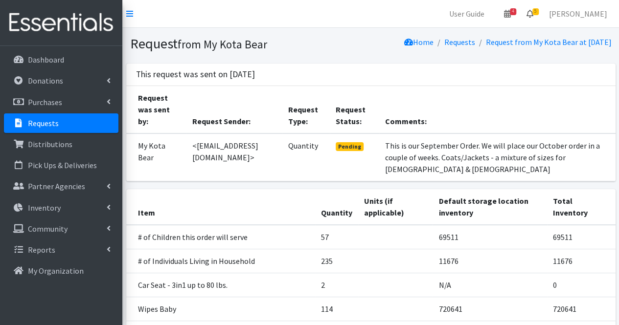
click at [533, 14] on icon at bounding box center [529, 14] width 7 height 8
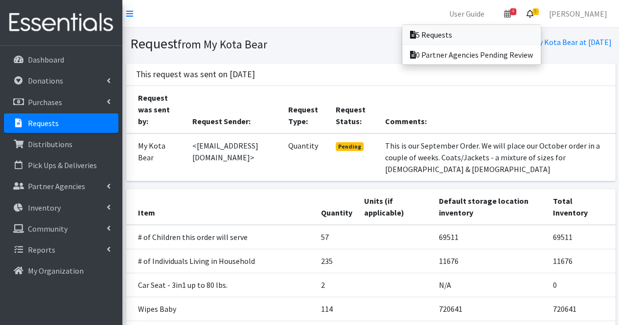
click at [524, 38] on link "5 Requests" at bounding box center [471, 35] width 138 height 20
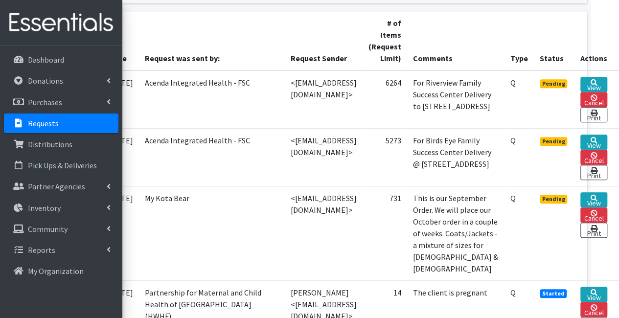
scroll to position [239, 69]
click at [595, 144] on link "View" at bounding box center [593, 141] width 27 height 15
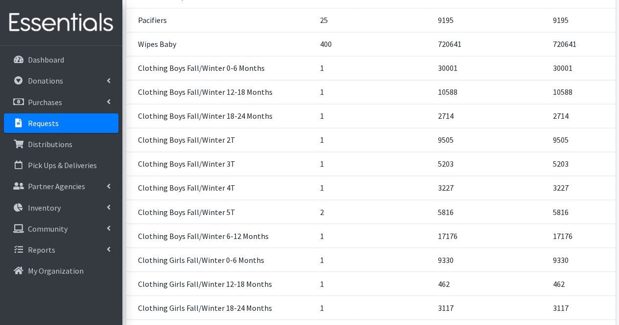
scroll to position [719, 0]
click at [595, 144] on td "9505" at bounding box center [581, 140] width 68 height 24
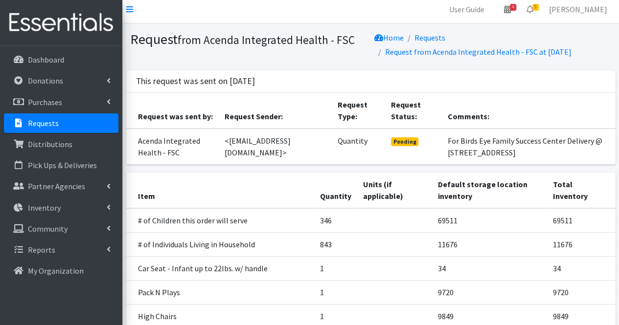
scroll to position [0, 0]
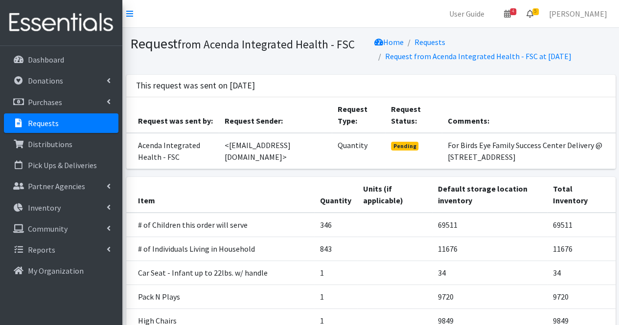
click at [533, 14] on icon at bounding box center [529, 14] width 7 height 8
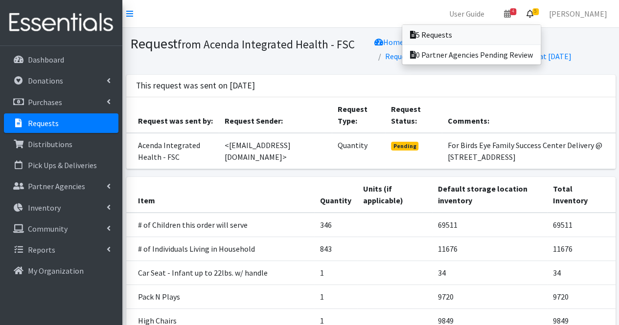
click at [519, 35] on link "5 Requests" at bounding box center [471, 35] width 138 height 20
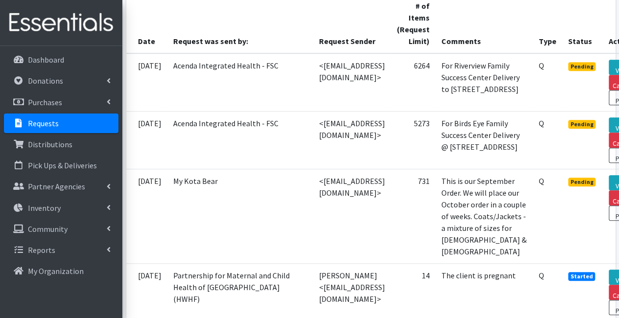
scroll to position [256, 69]
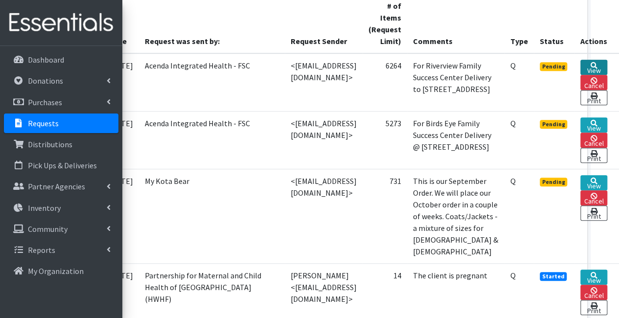
click at [594, 67] on link "View" at bounding box center [593, 67] width 27 height 15
